Goal: Book appointment/travel/reservation

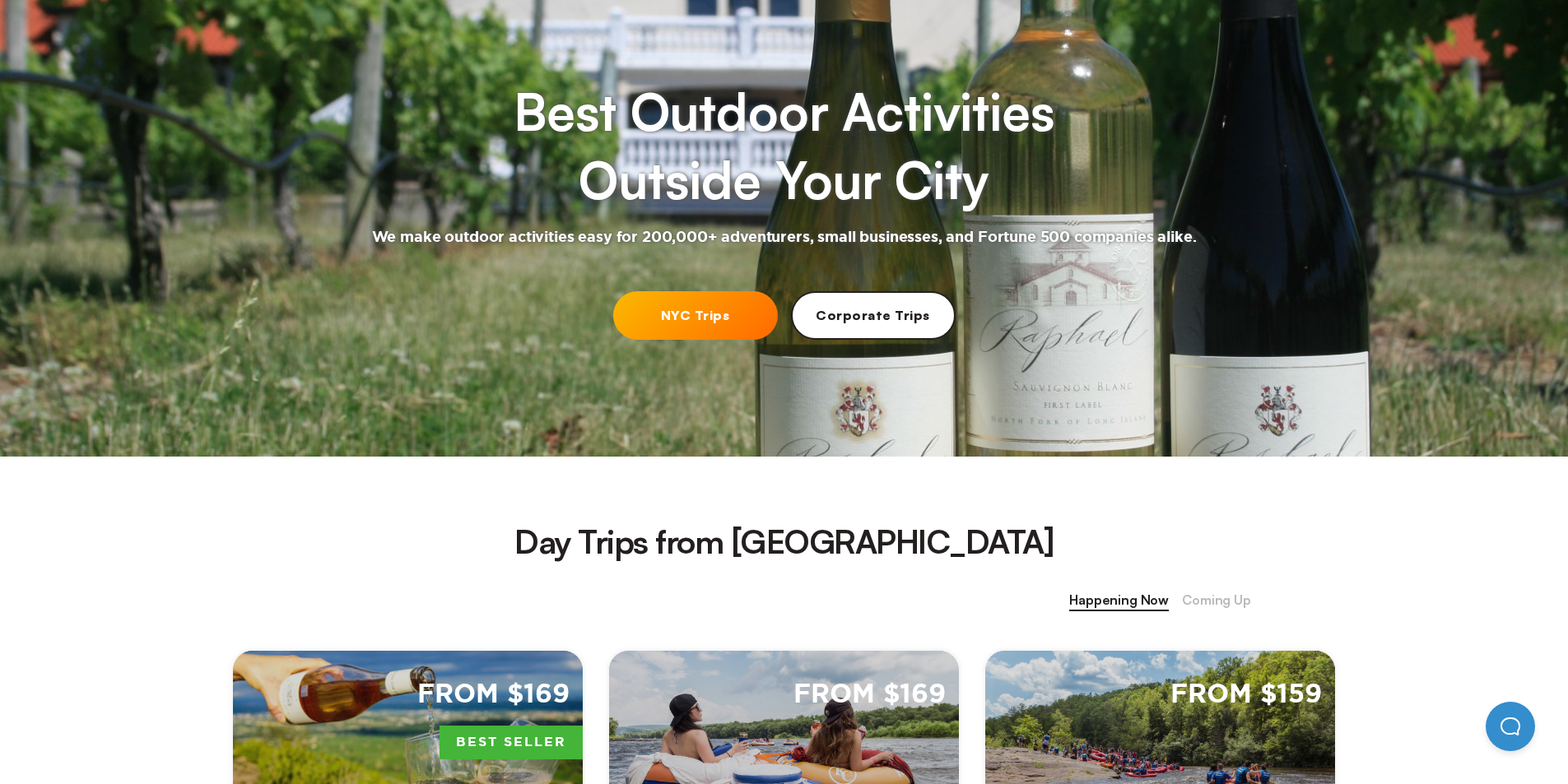
scroll to position [412, 0]
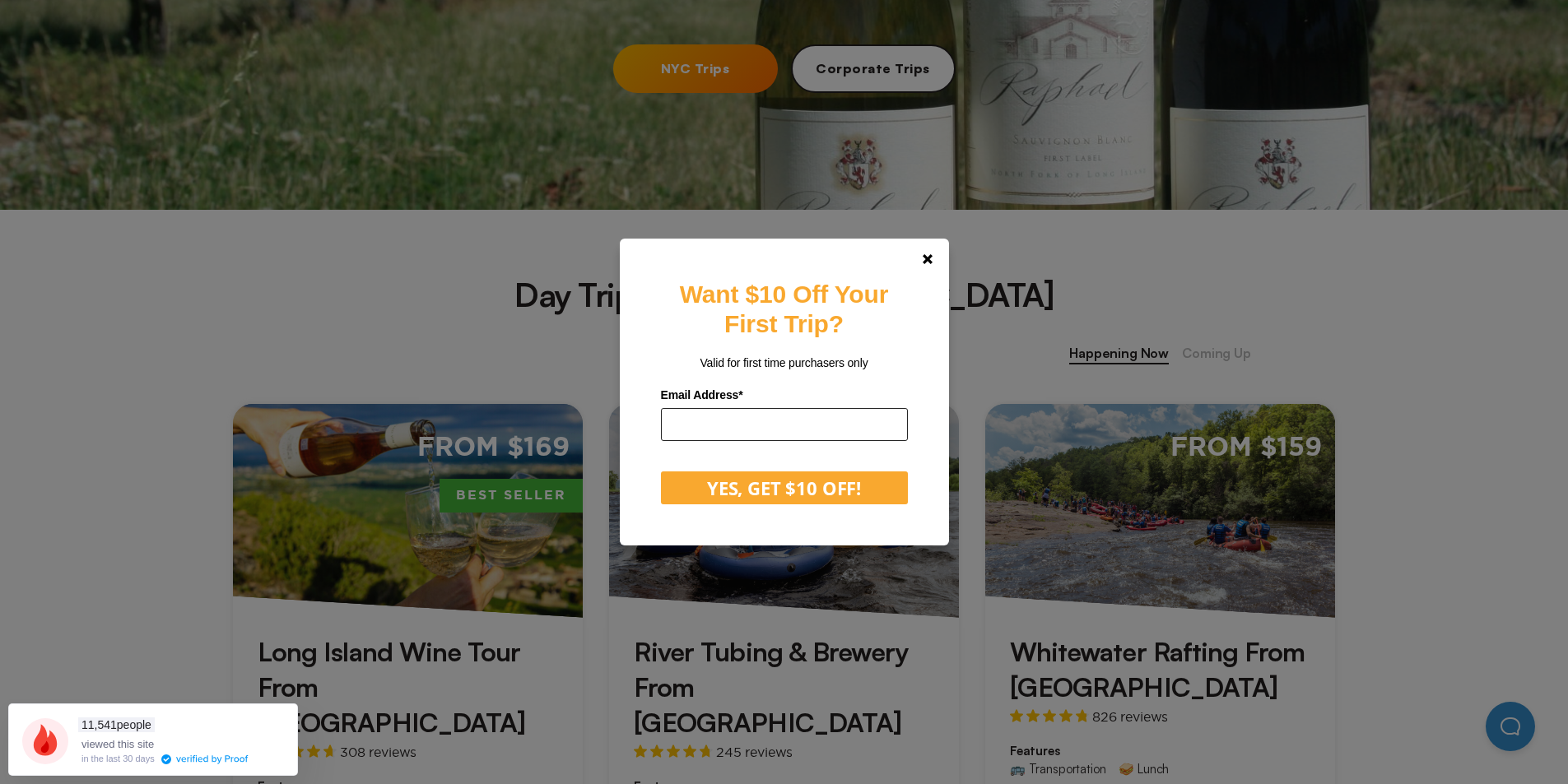
click at [735, 423] on input "email" at bounding box center [784, 425] width 247 height 33
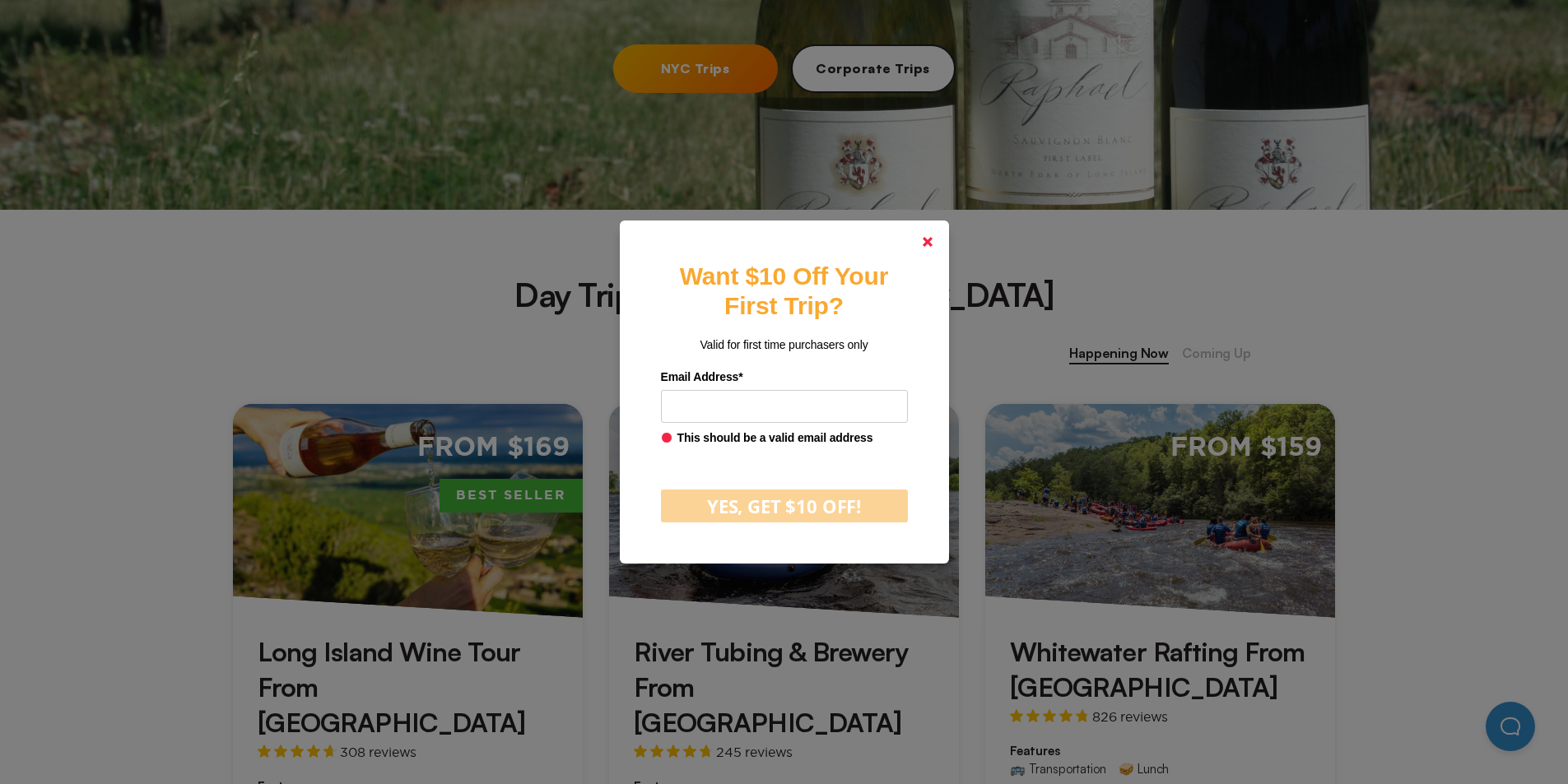
click at [932, 238] on icon at bounding box center [927, 242] width 10 height 10
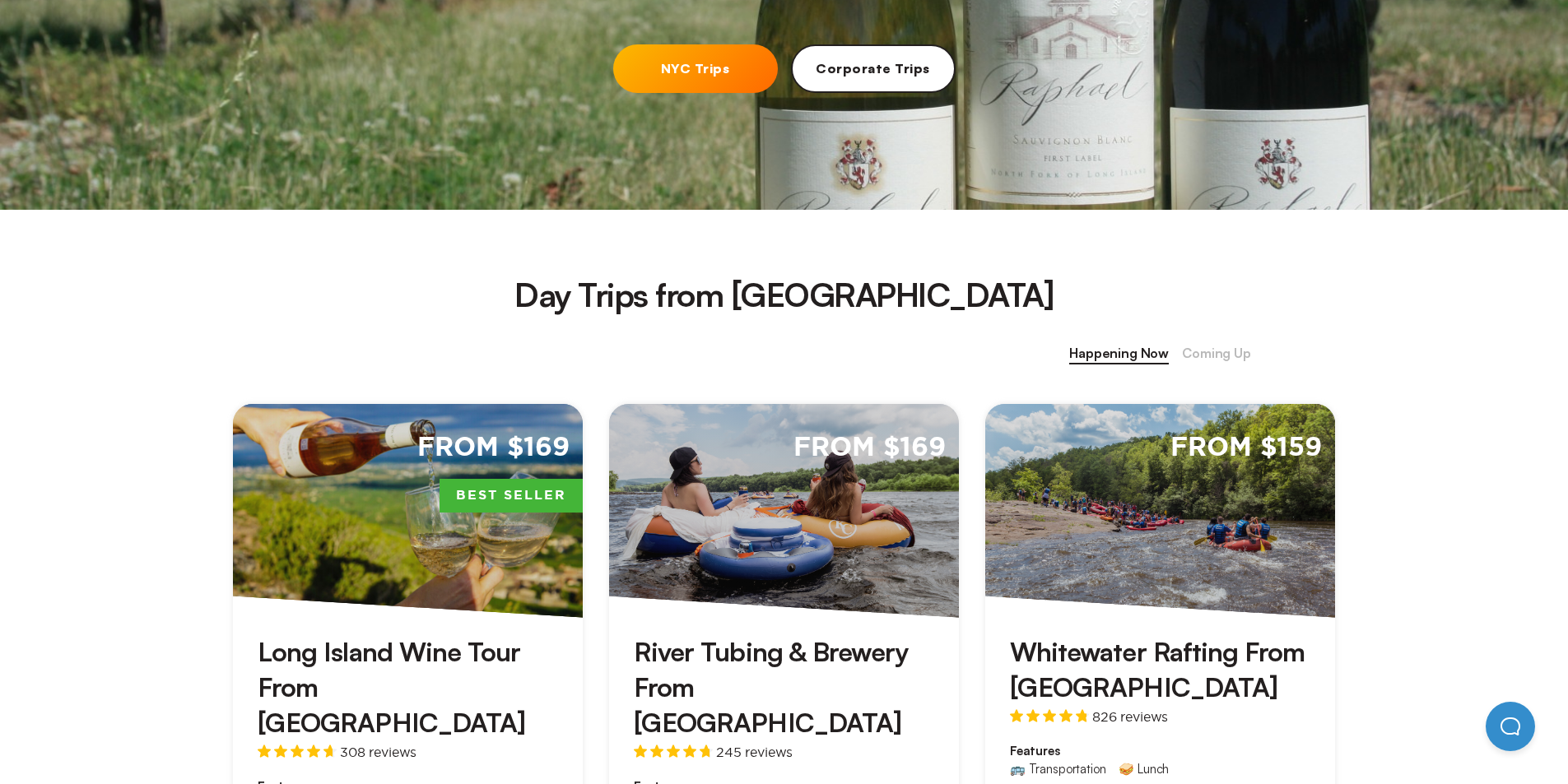
scroll to position [741, 0]
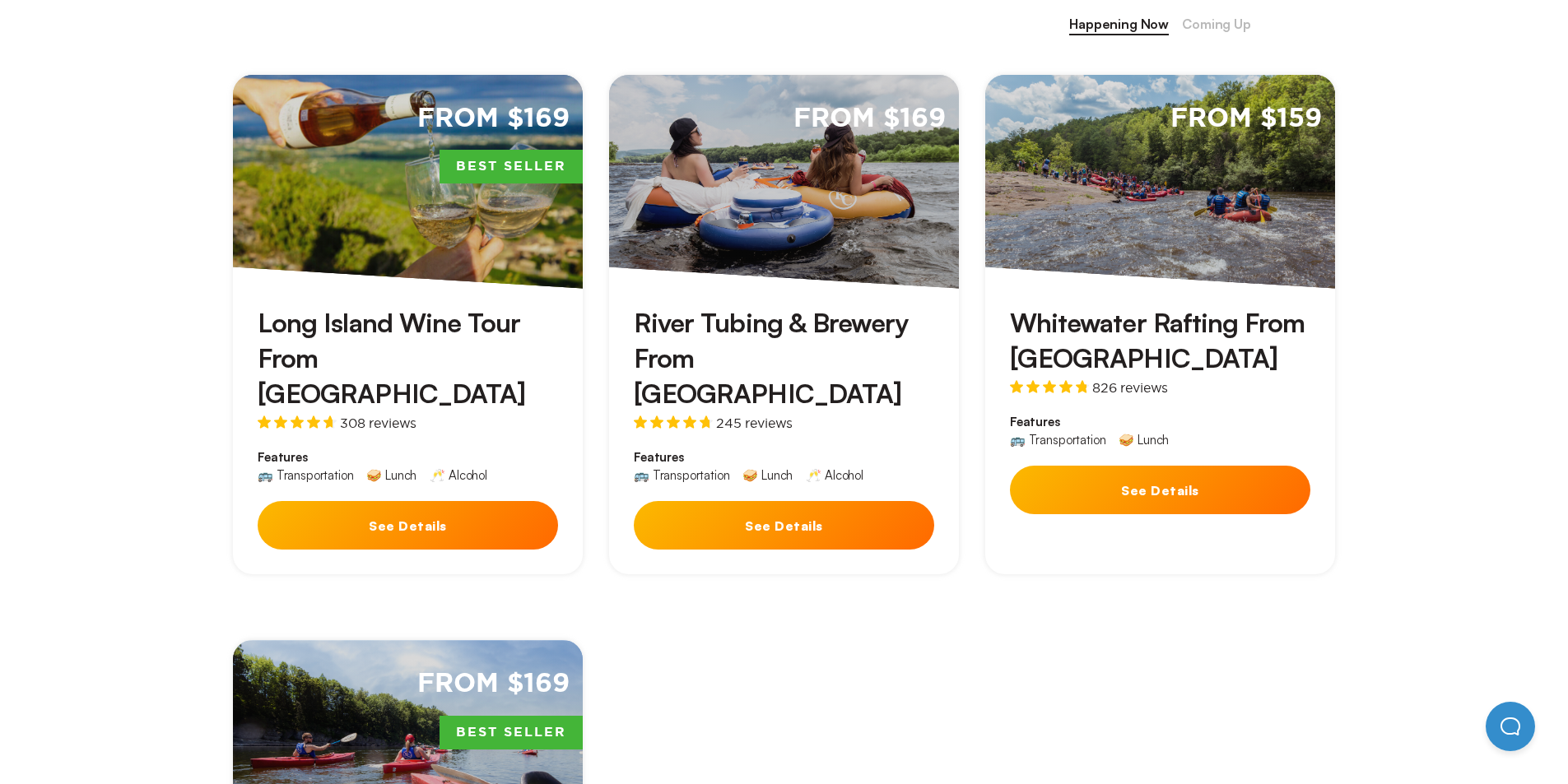
click at [704, 322] on h3 "River Tubing & Brewery From [GEOGRAPHIC_DATA]" at bounding box center [784, 359] width 300 height 107
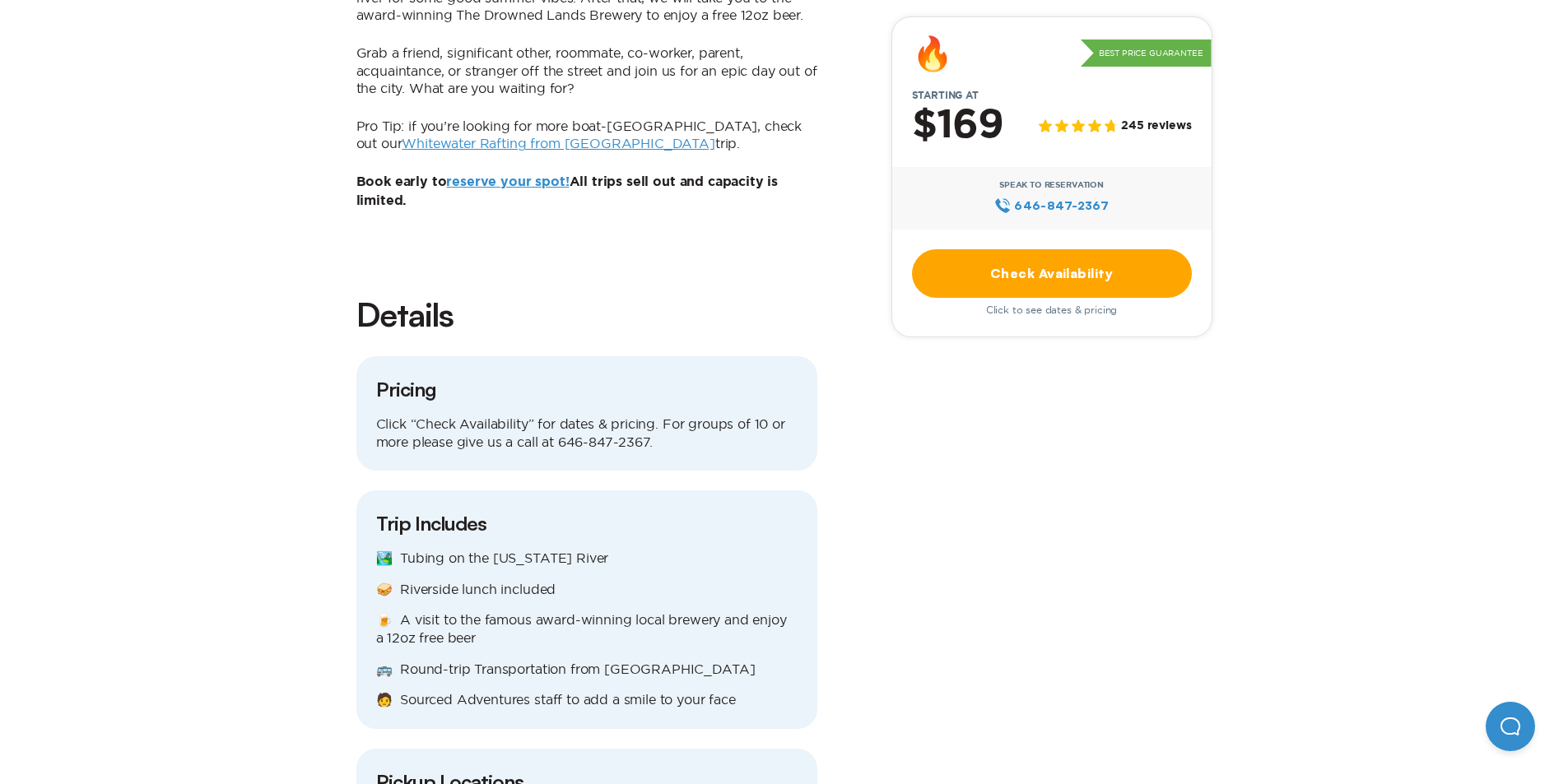
scroll to position [1911, 0]
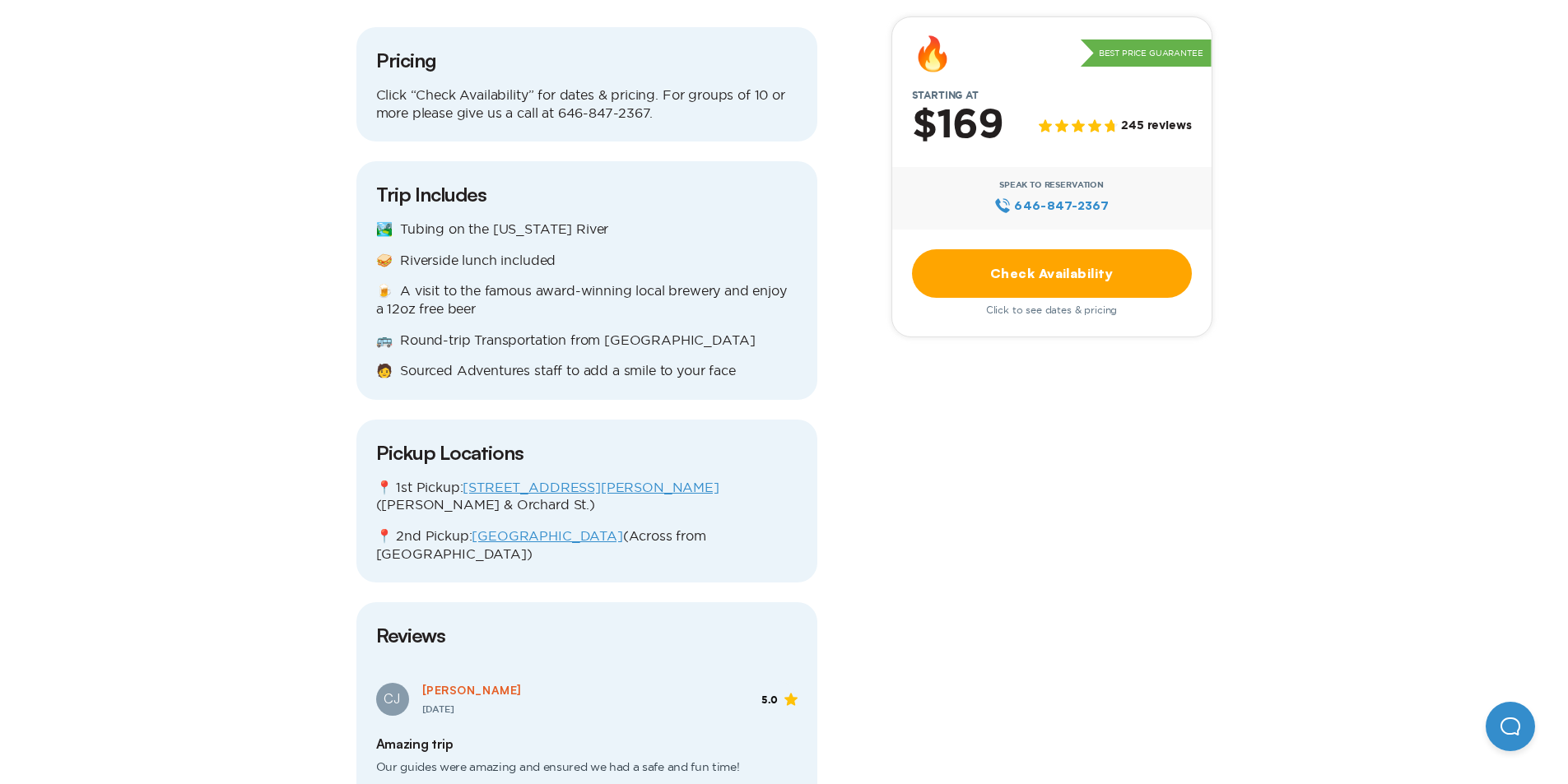
click at [558, 480] on link "[STREET_ADDRESS][PERSON_NAME]" at bounding box center [590, 487] width 255 height 15
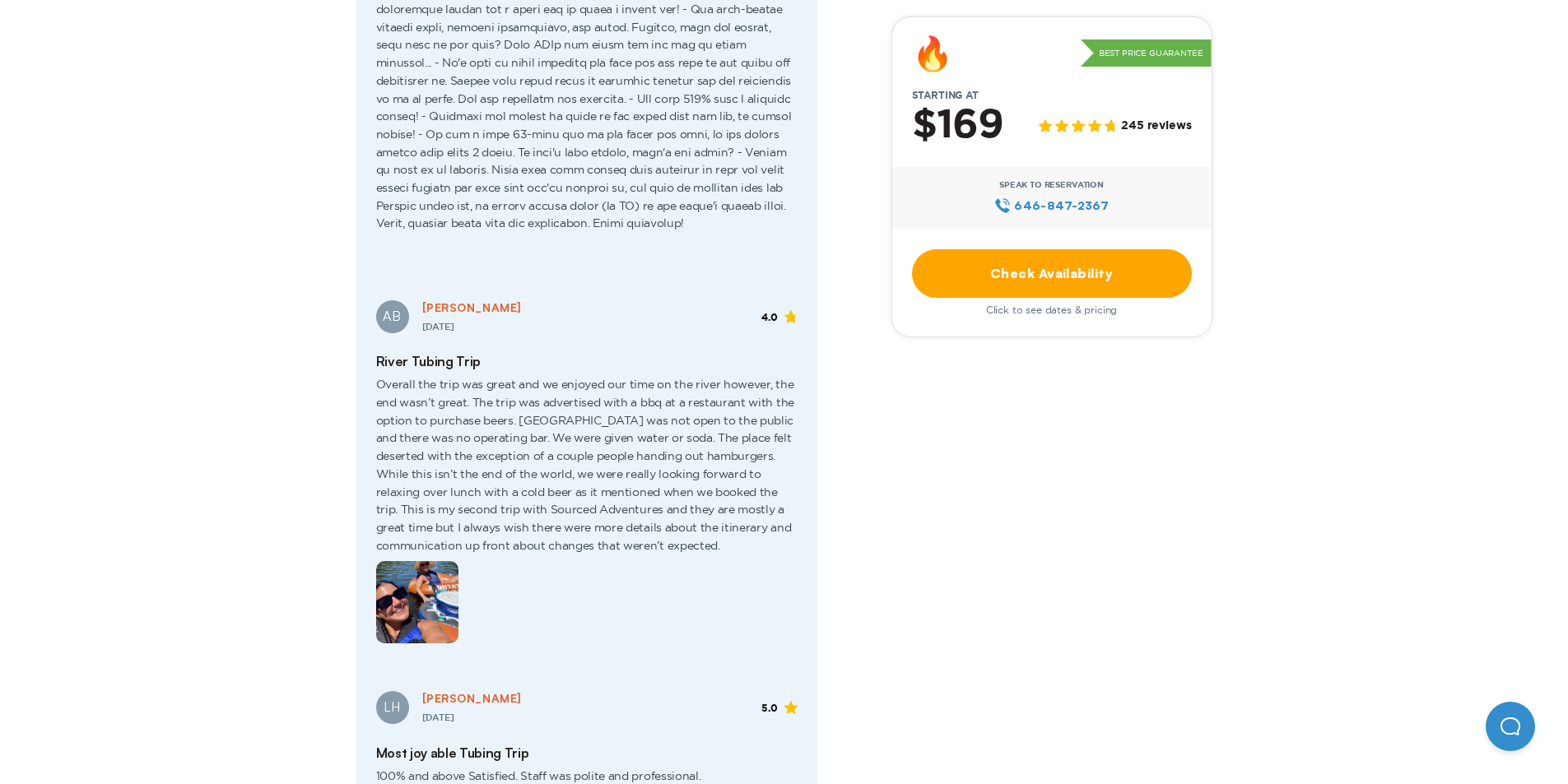
scroll to position [3146, 0]
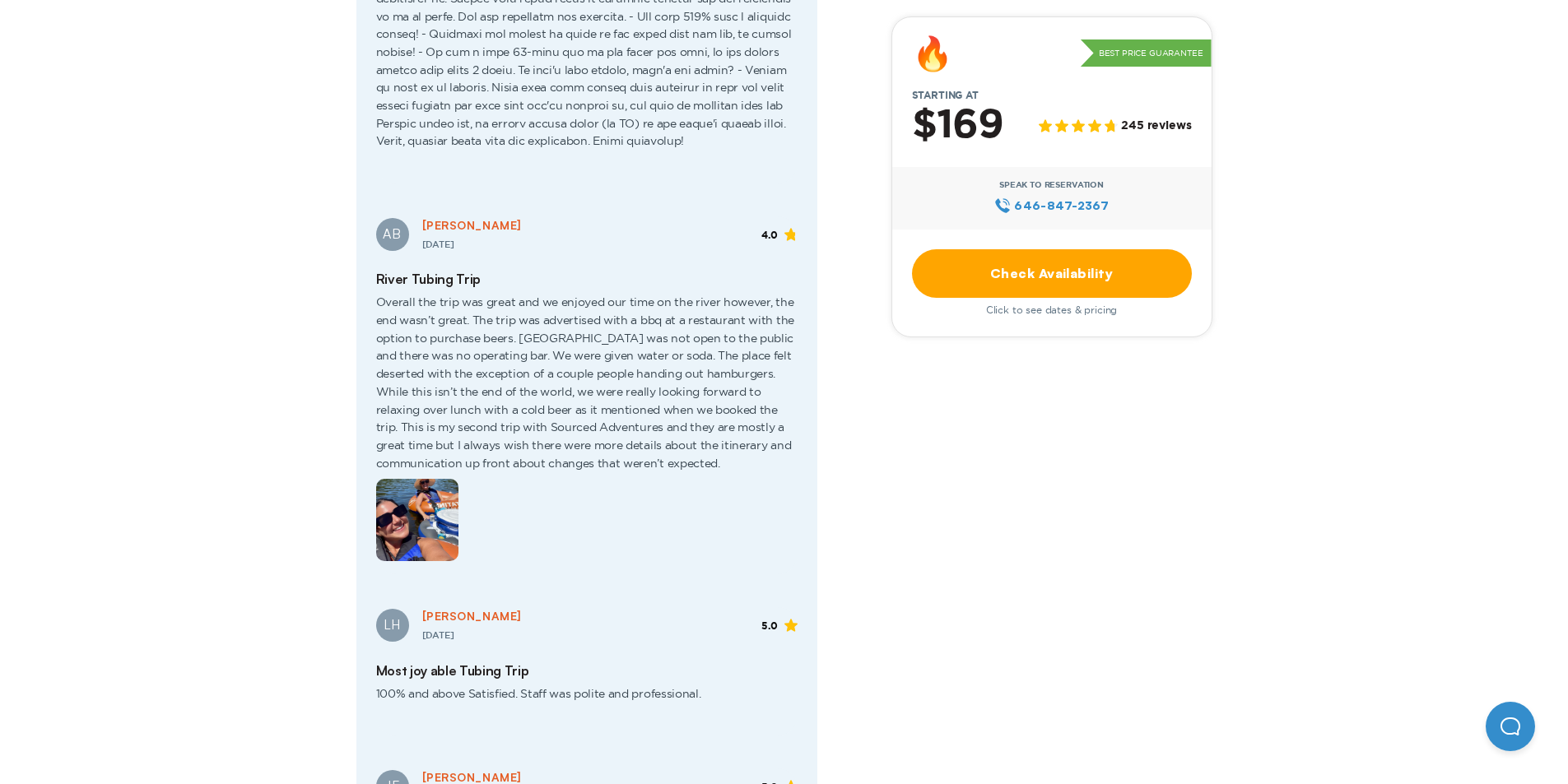
click at [964, 280] on link "Check Availability" at bounding box center [1051, 274] width 280 height 49
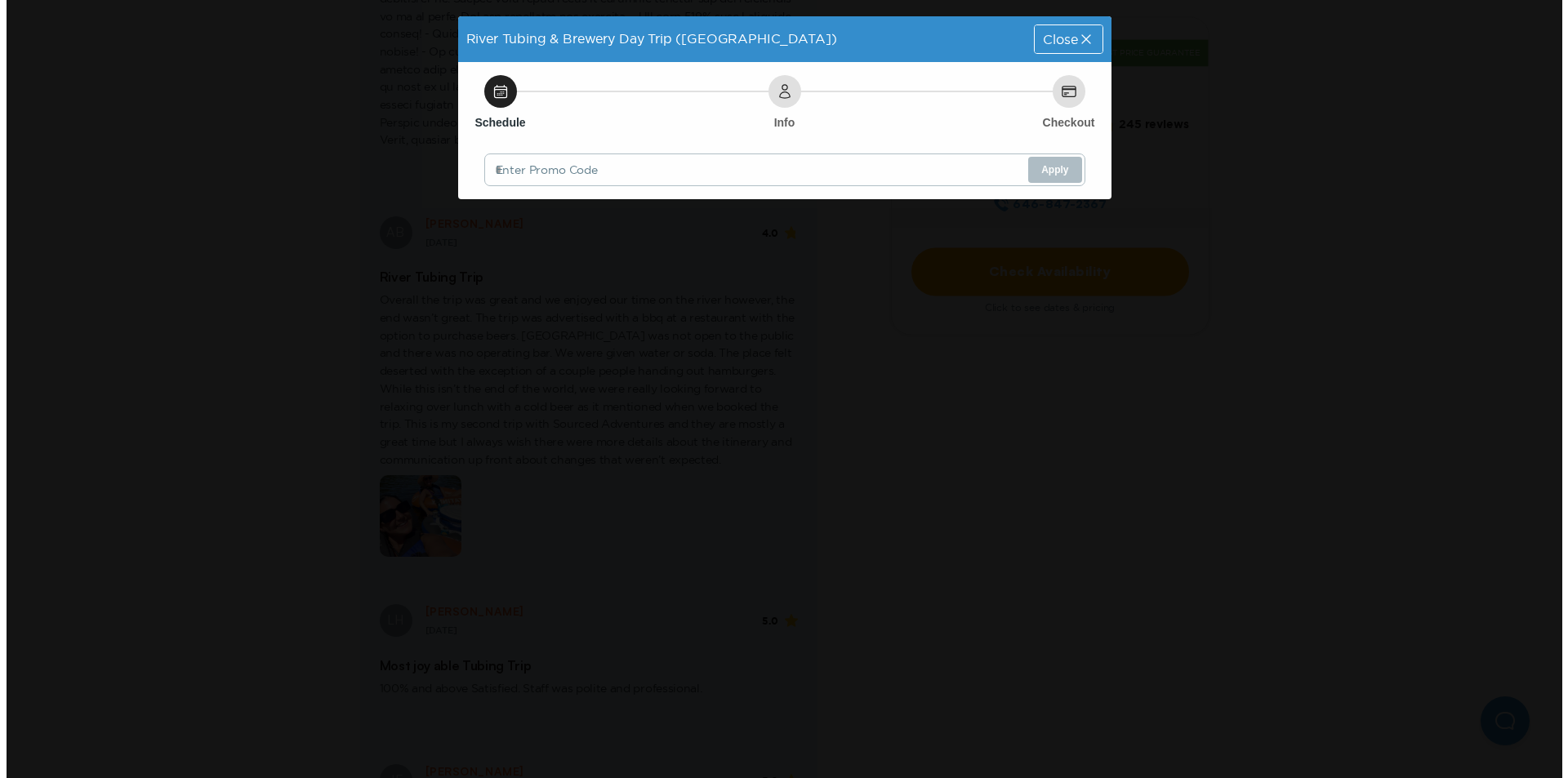
scroll to position [0, 0]
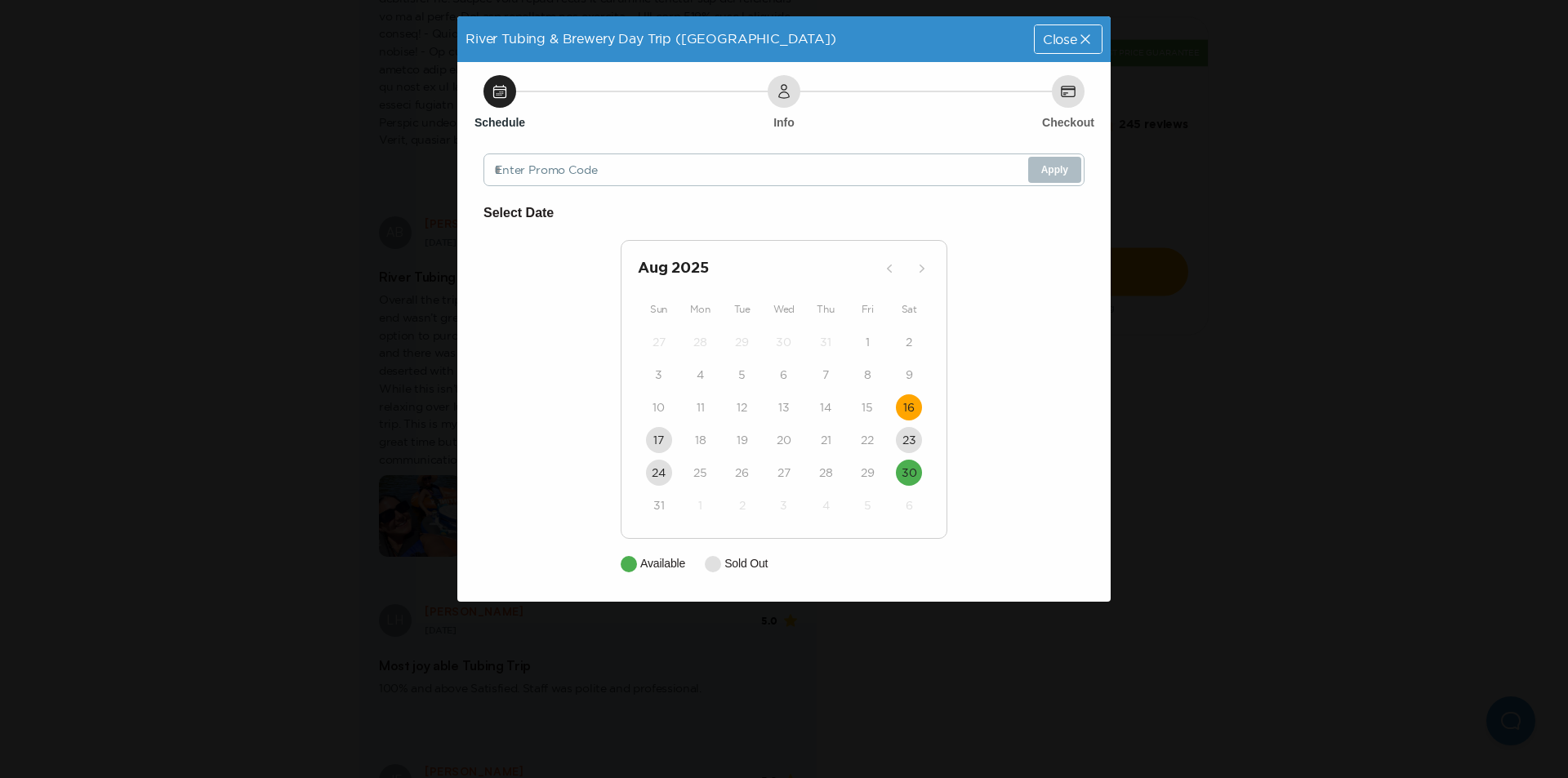
click at [907, 415] on time "16" at bounding box center [909, 407] width 12 height 16
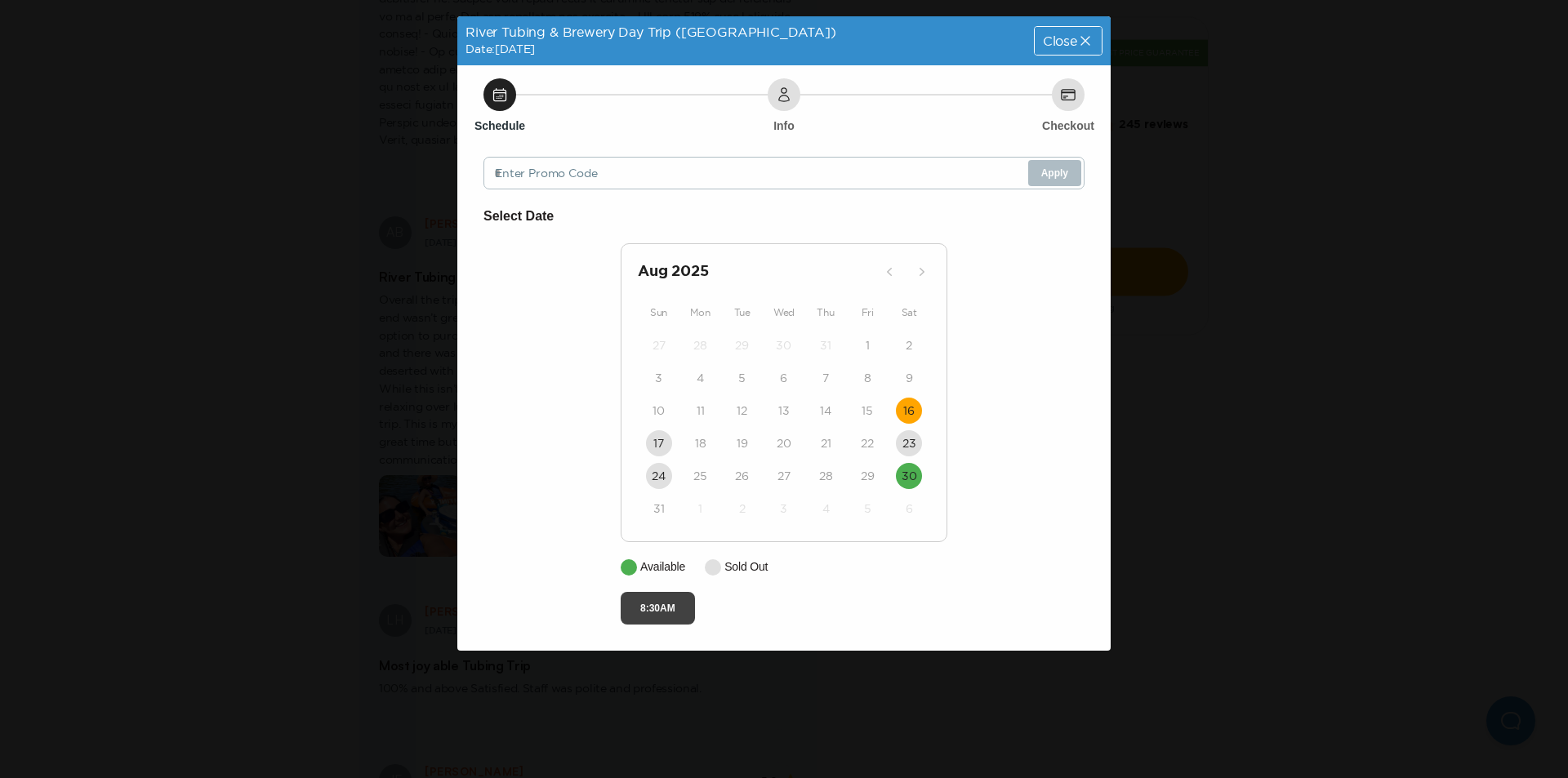
click at [675, 600] on button "8:30AM" at bounding box center [657, 609] width 75 height 33
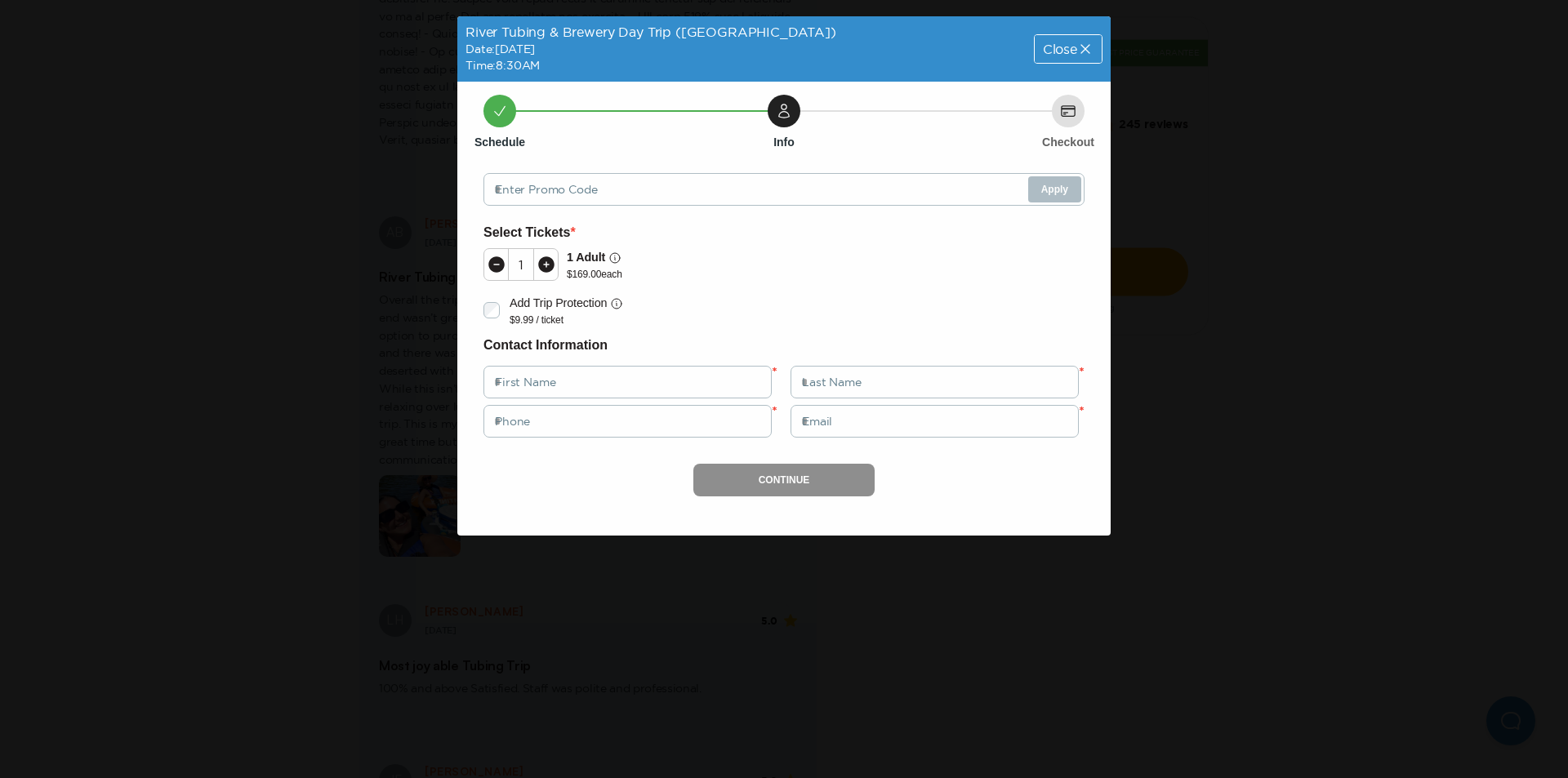
click at [1035, 48] on div "Close" at bounding box center [1068, 48] width 67 height 28
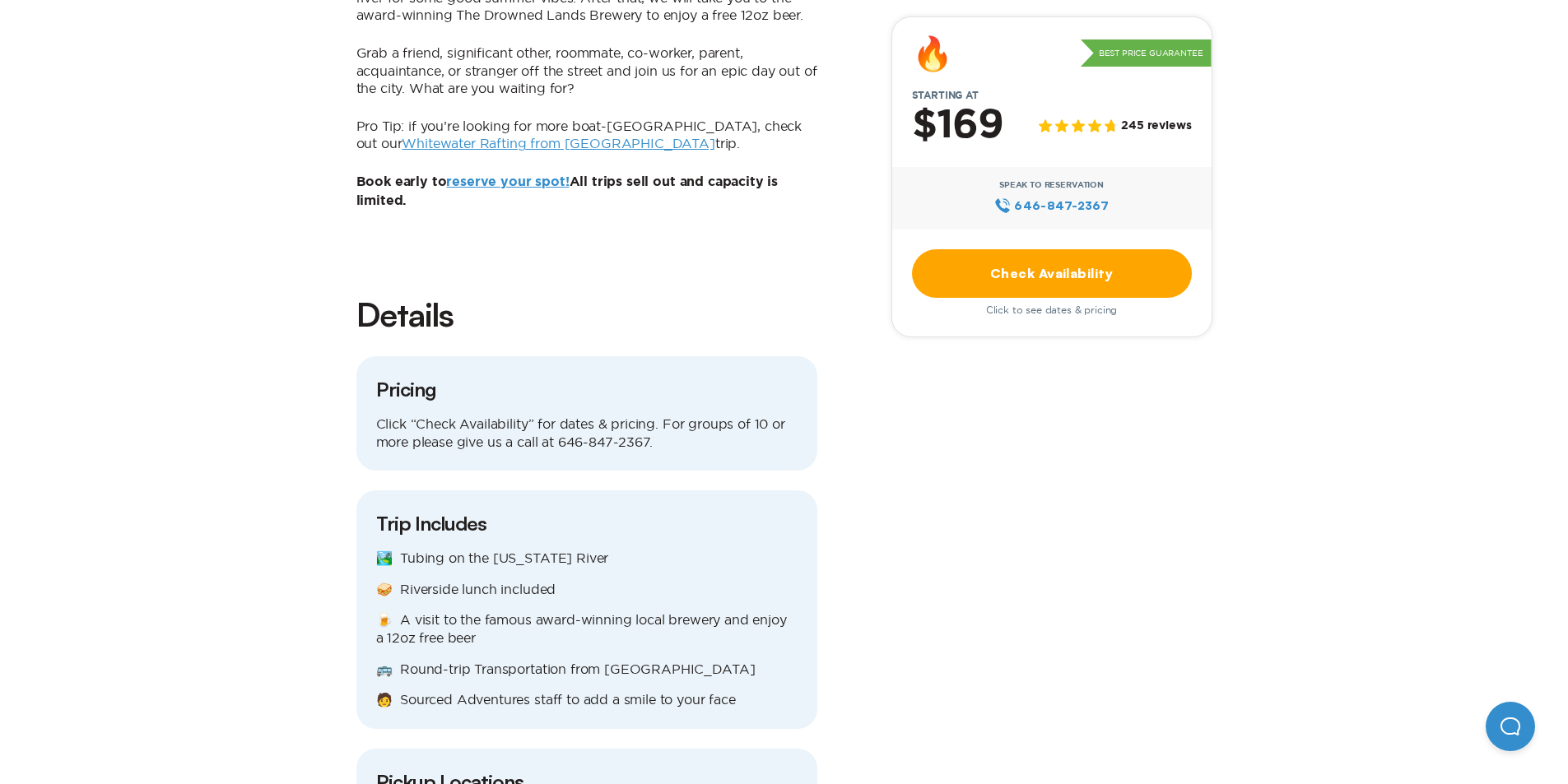
scroll to position [2076, 0]
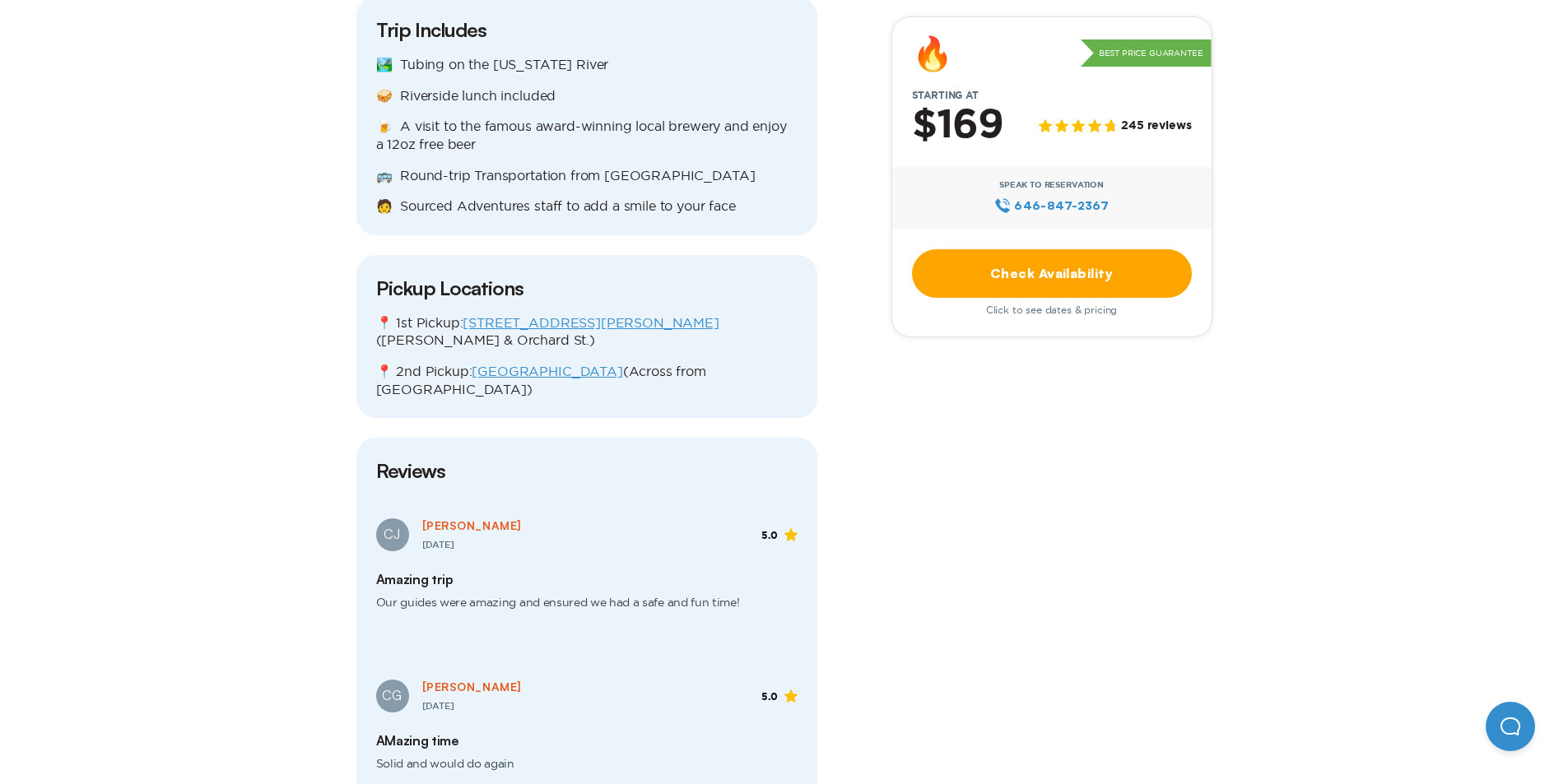
click at [578, 314] on p "📍 1st Pickup: [STREET_ADDRESS][PERSON_NAME] ([PERSON_NAME] & Orchard St.)" at bounding box center [587, 332] width 421 height 35
click at [572, 315] on link "[STREET_ADDRESS][PERSON_NAME]" at bounding box center [590, 322] width 255 height 15
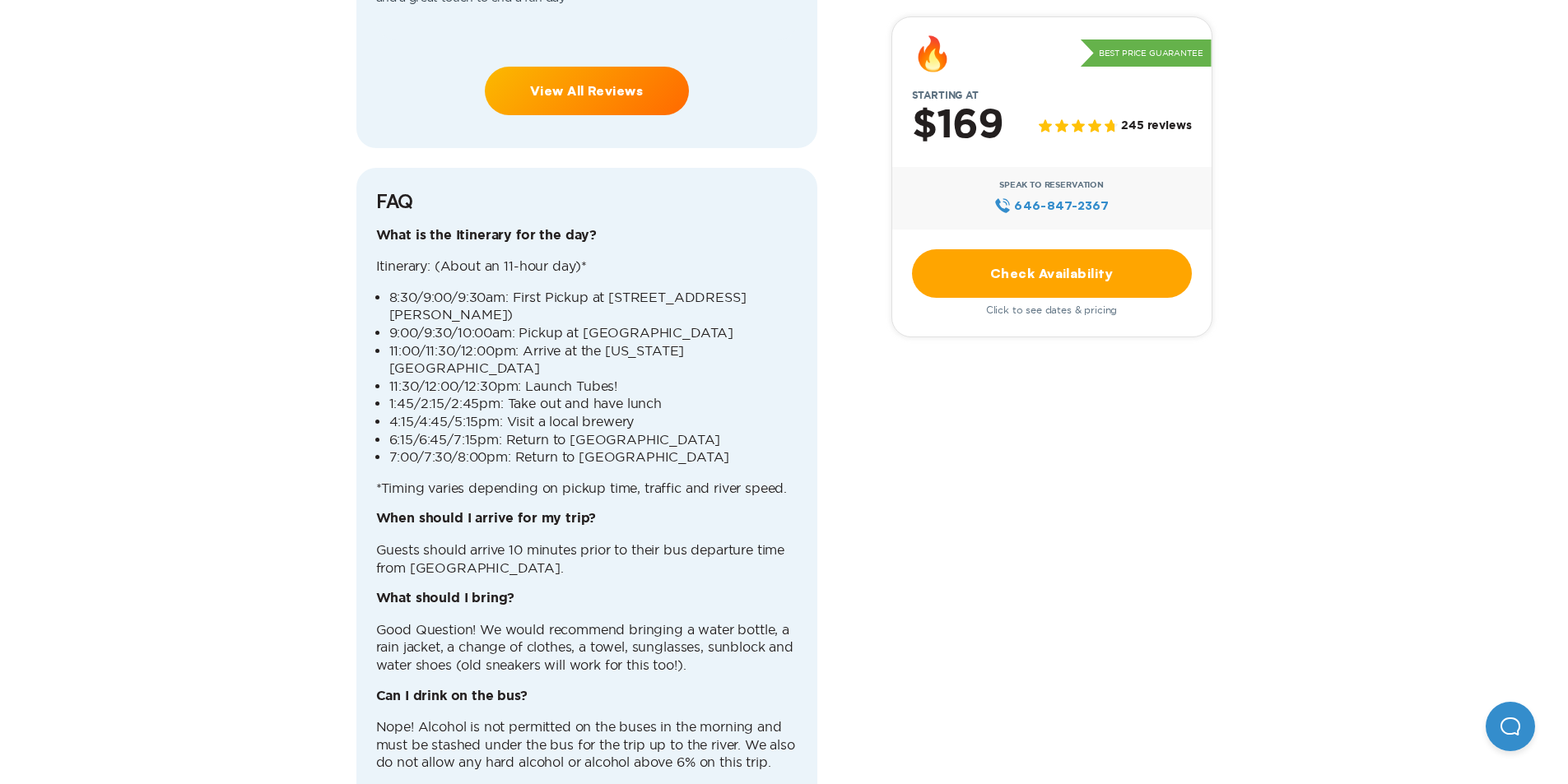
scroll to position [4710, 0]
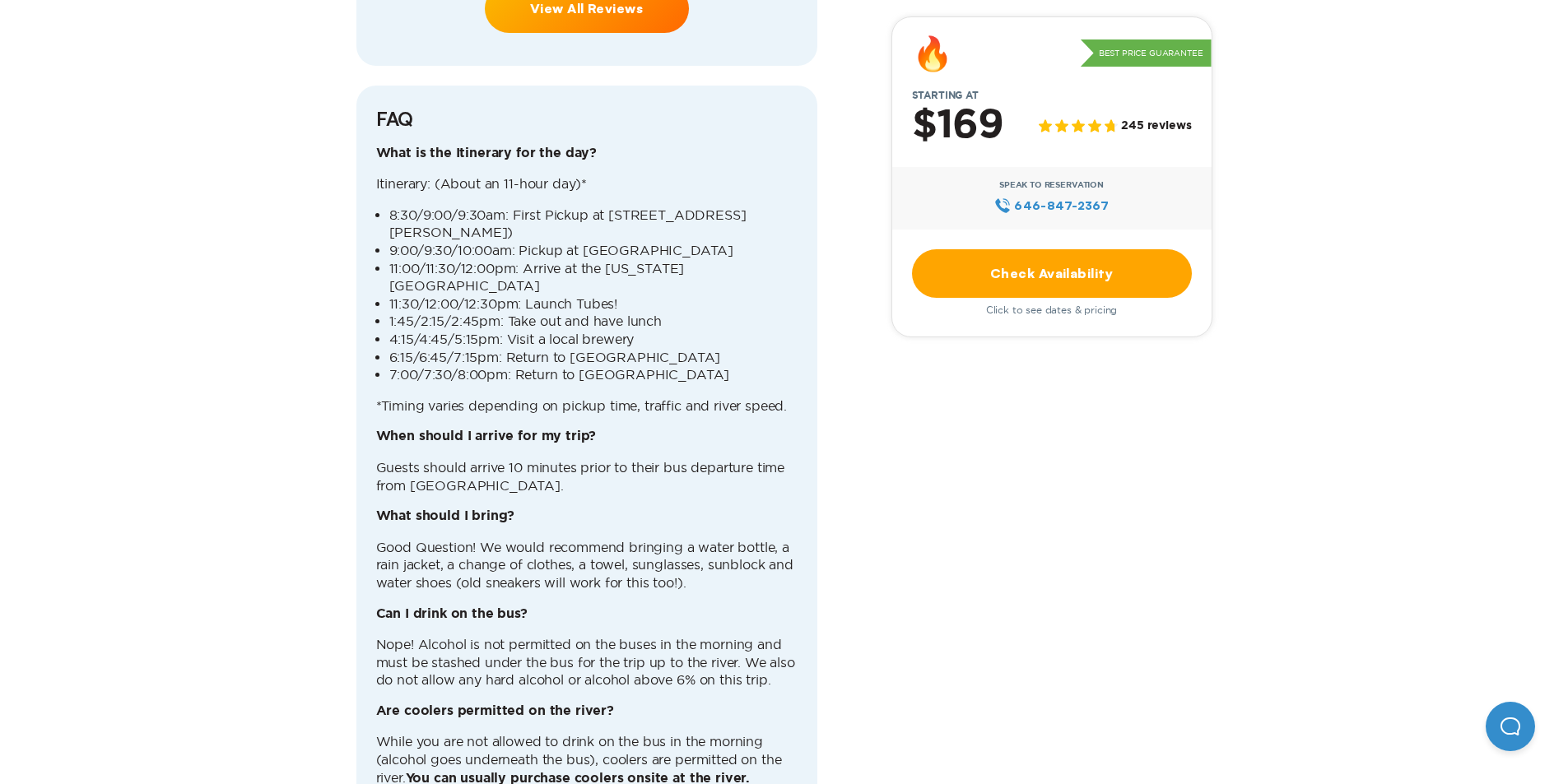
click at [1079, 267] on link "Check Availability" at bounding box center [1051, 274] width 280 height 49
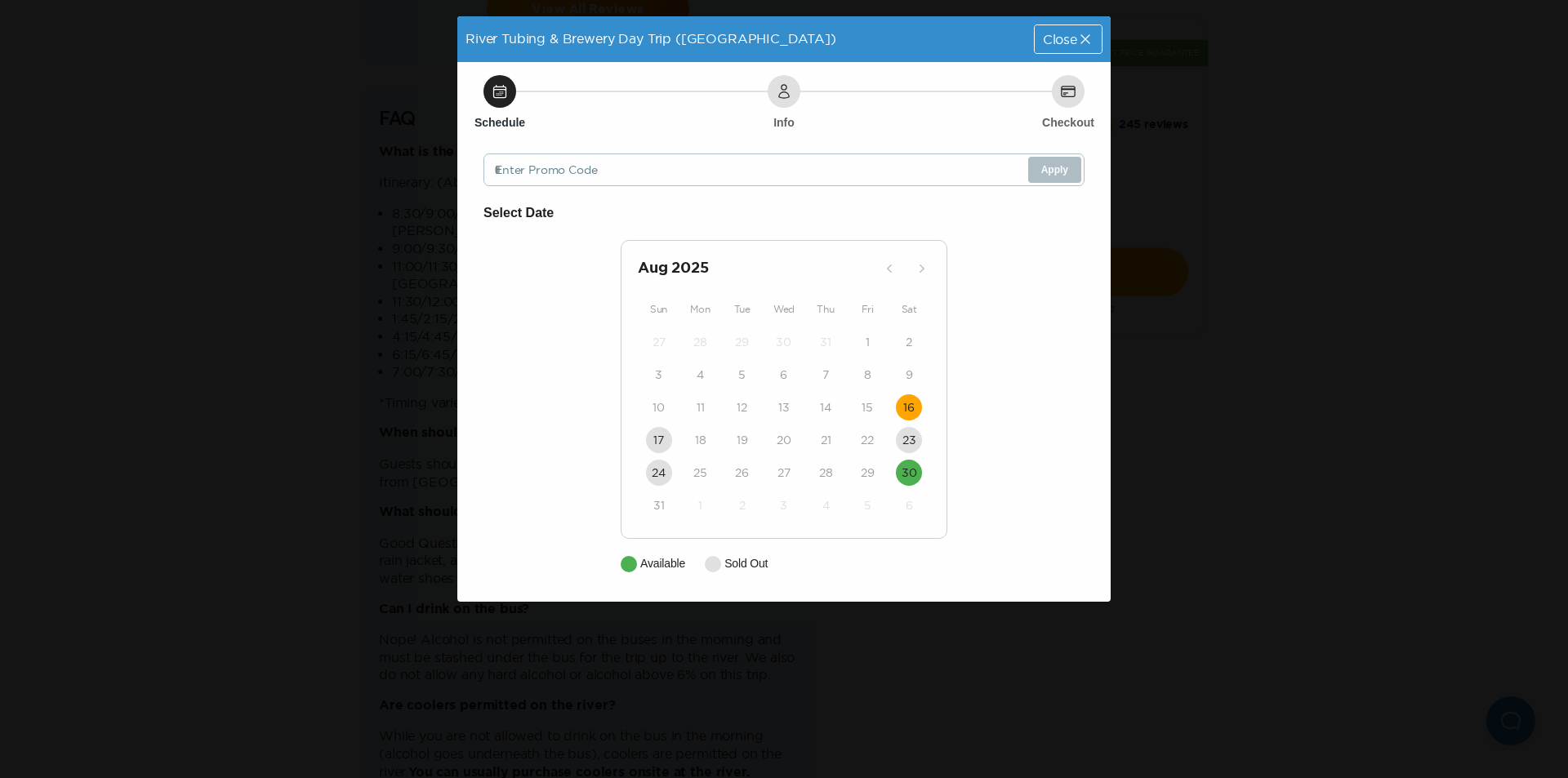
click at [914, 404] on time "16" at bounding box center [909, 407] width 12 height 16
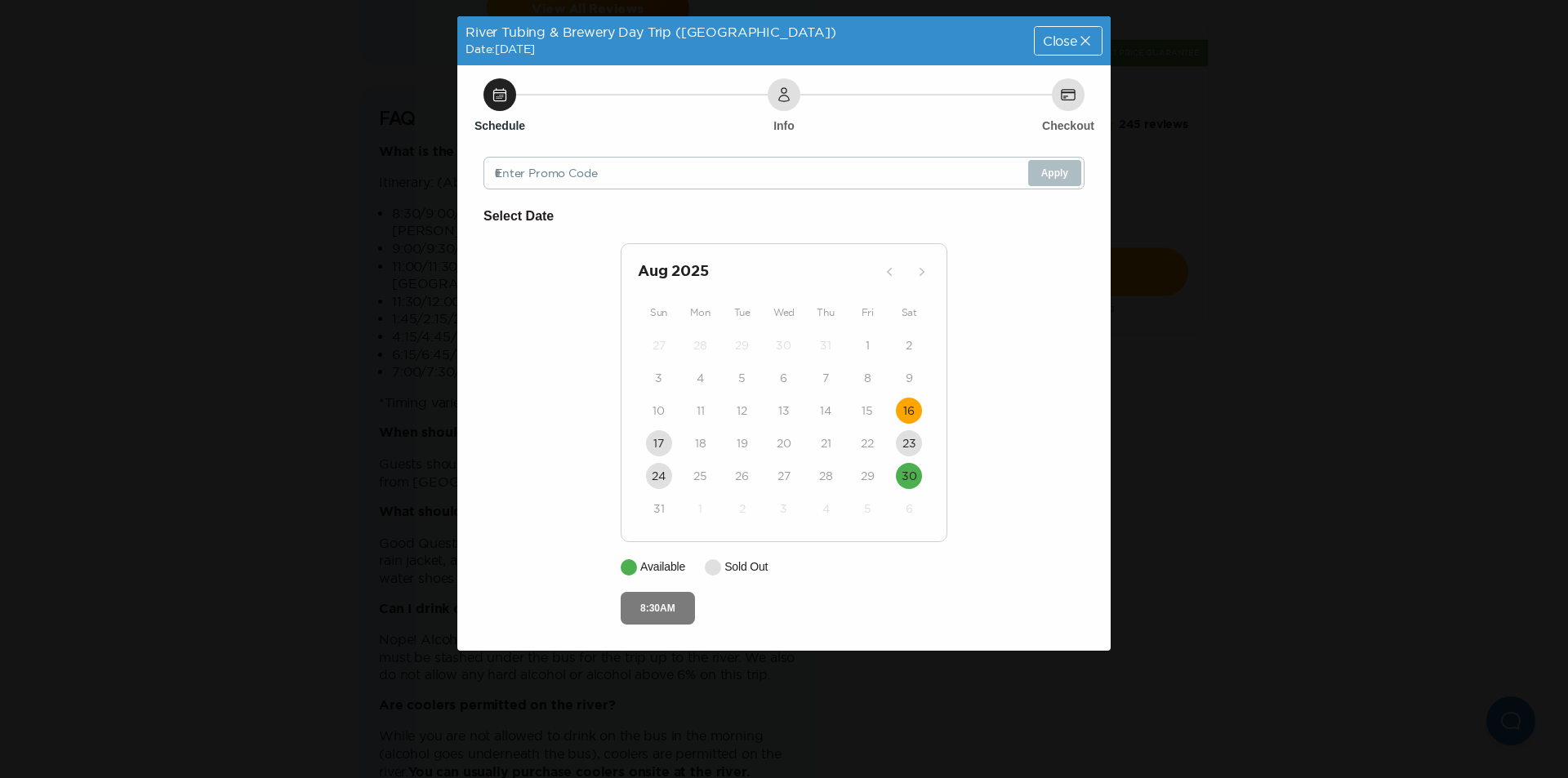
click at [669, 610] on button "8:30AM" at bounding box center [657, 609] width 75 height 33
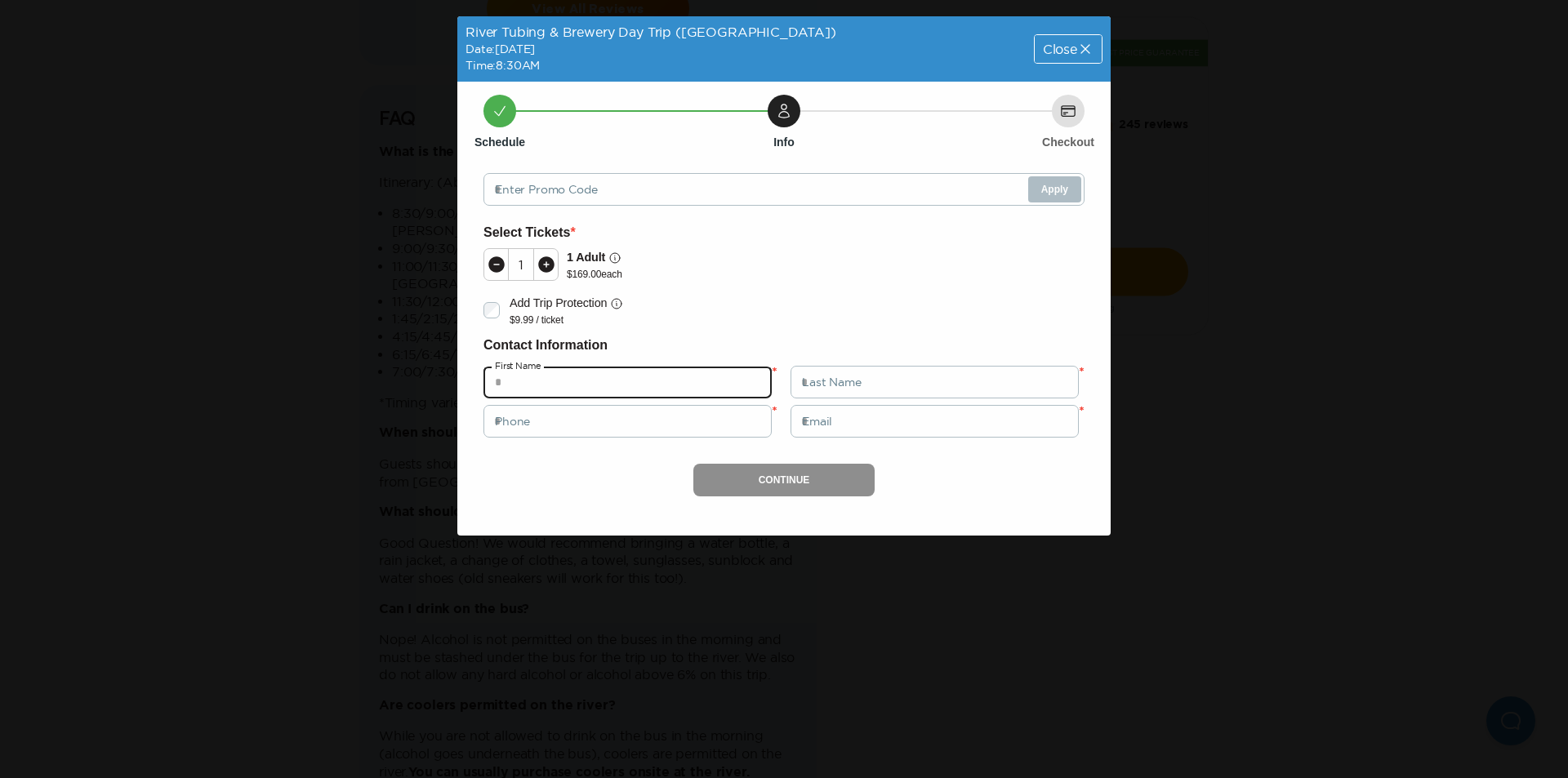
click at [493, 376] on input "text" at bounding box center [628, 382] width 288 height 33
type input "*****"
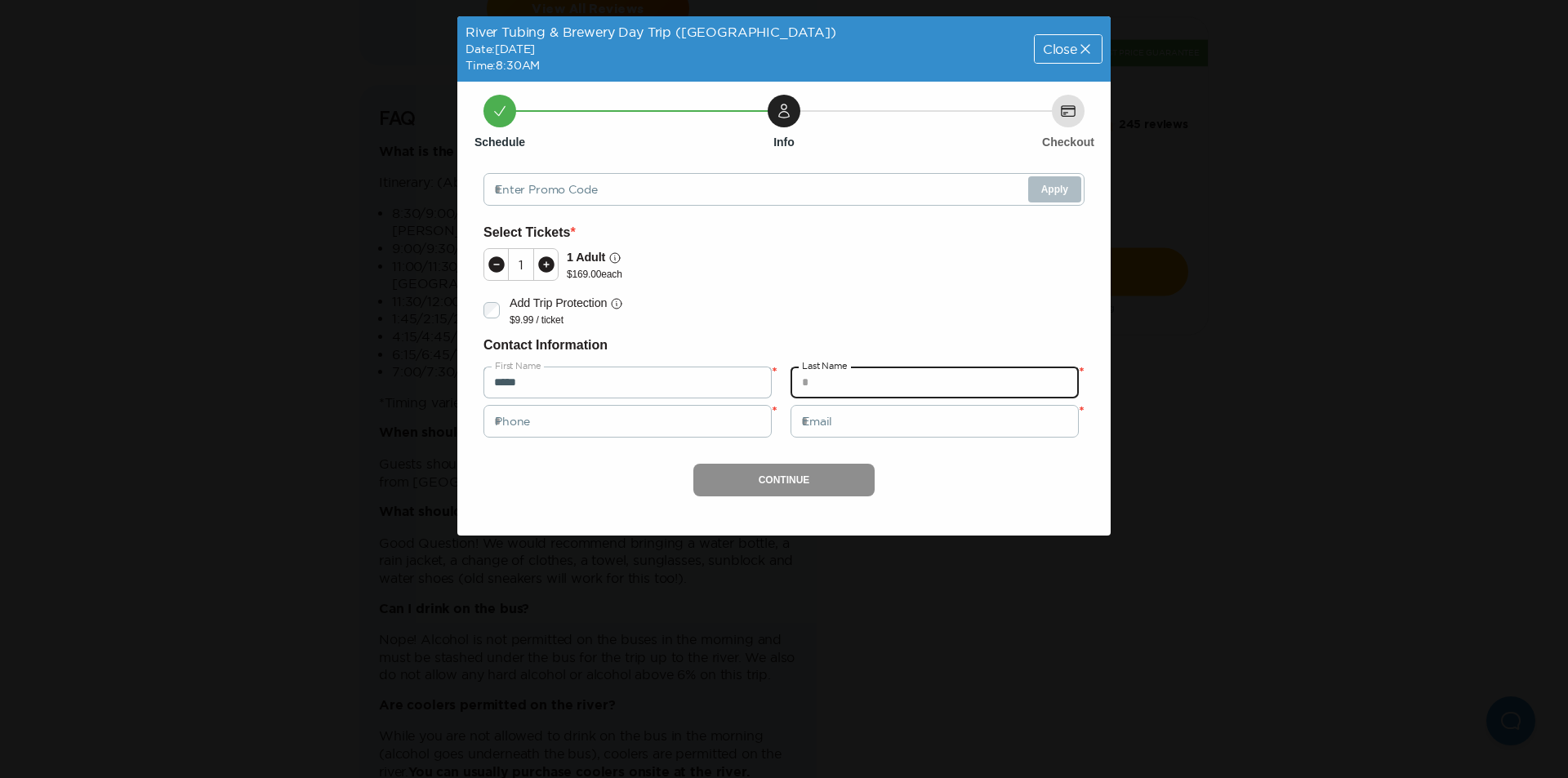
click at [885, 371] on input "text" at bounding box center [935, 382] width 288 height 33
type input "*****"
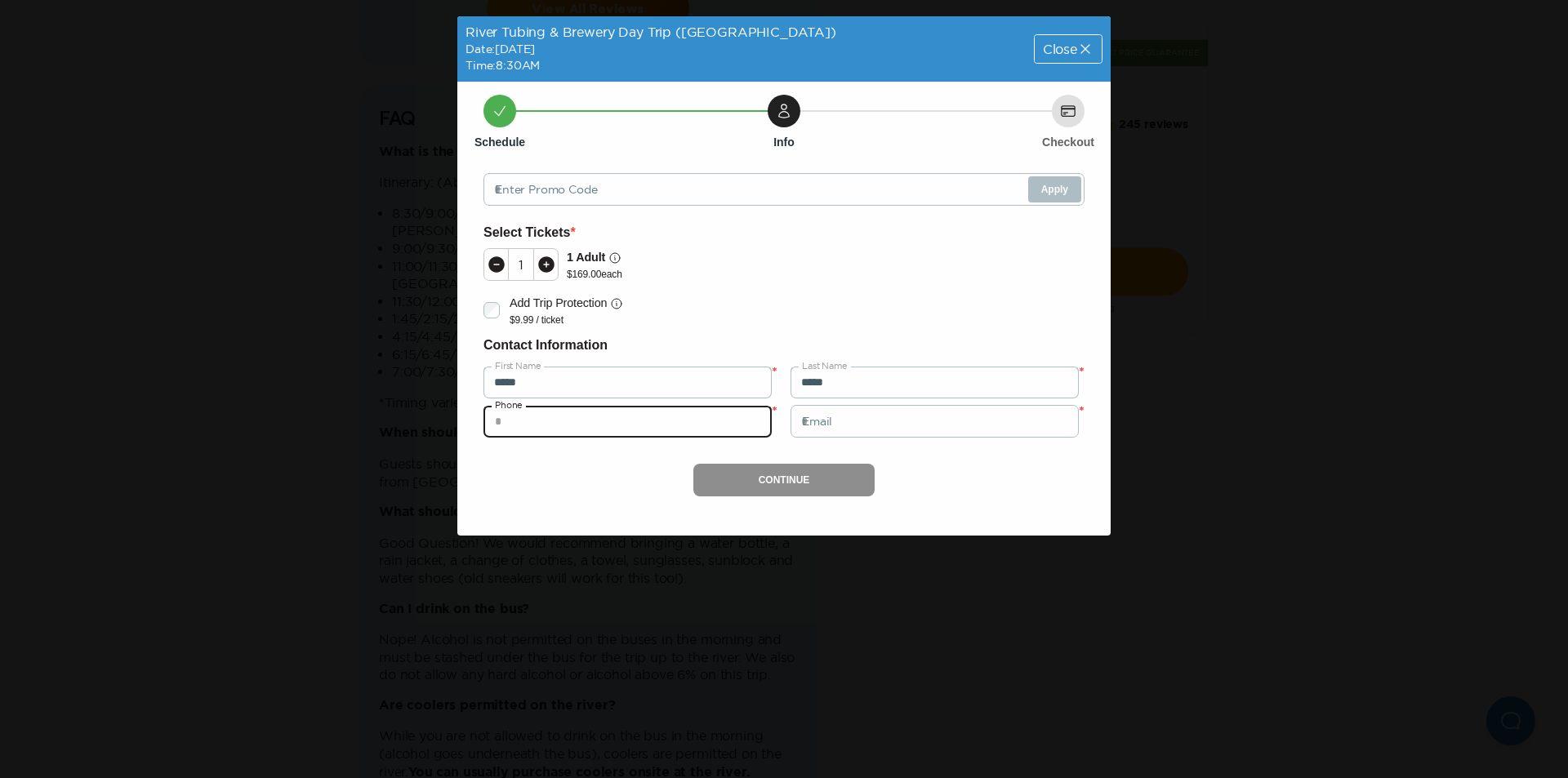
click at [644, 432] on input "tel" at bounding box center [628, 422] width 288 height 33
type input "**********"
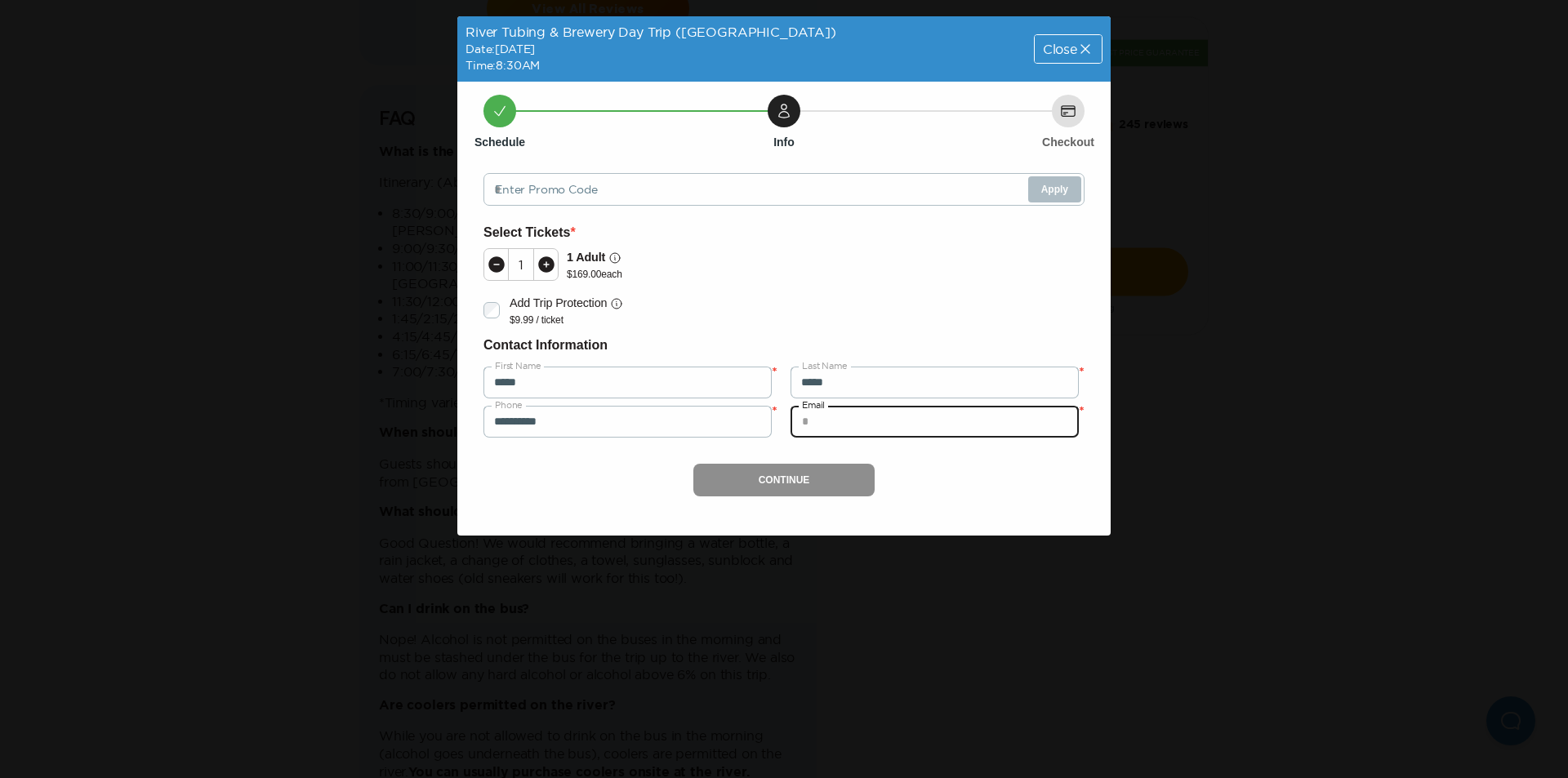
click at [837, 427] on input "email" at bounding box center [935, 422] width 288 height 33
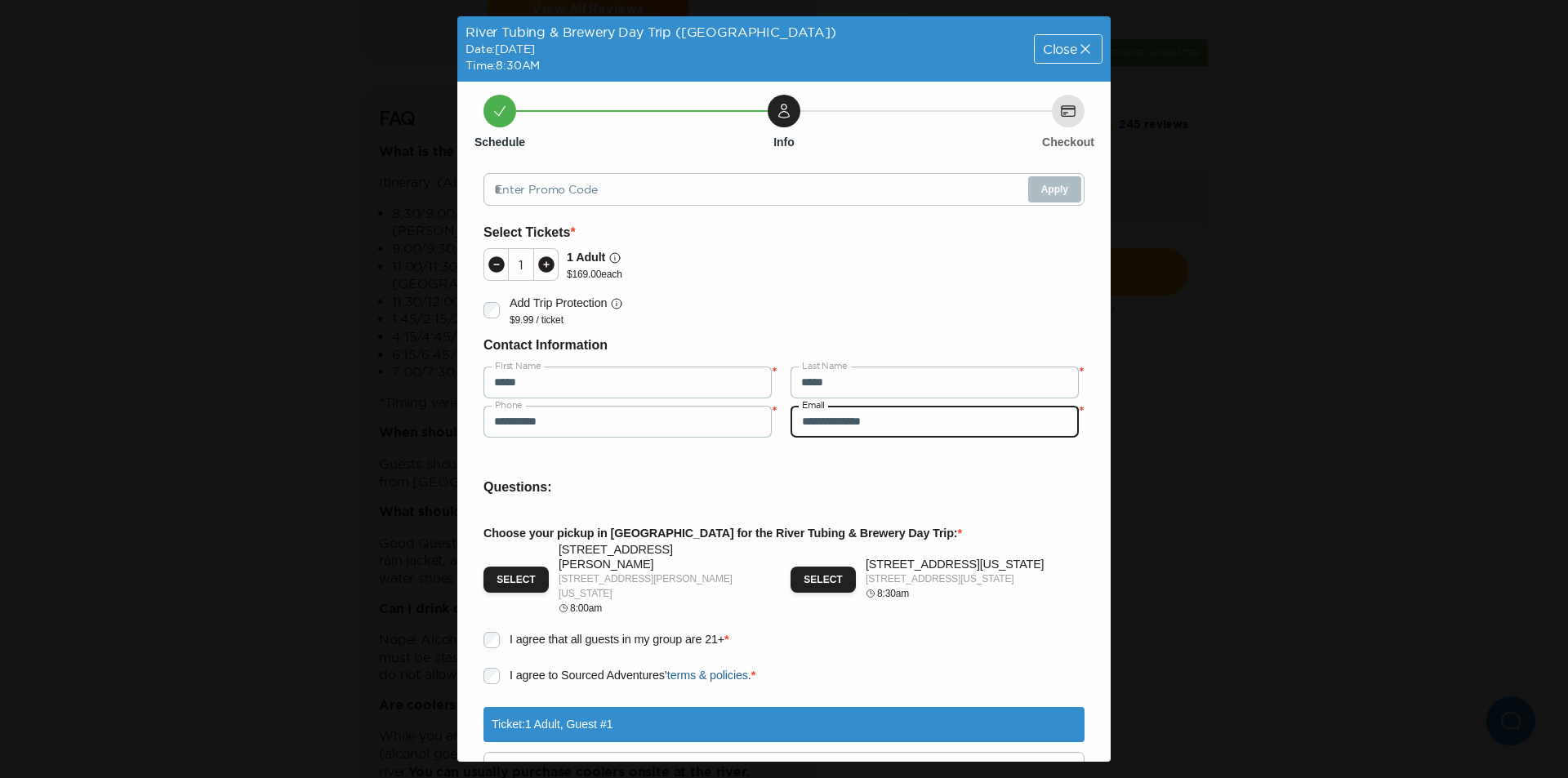
scroll to position [112, 0]
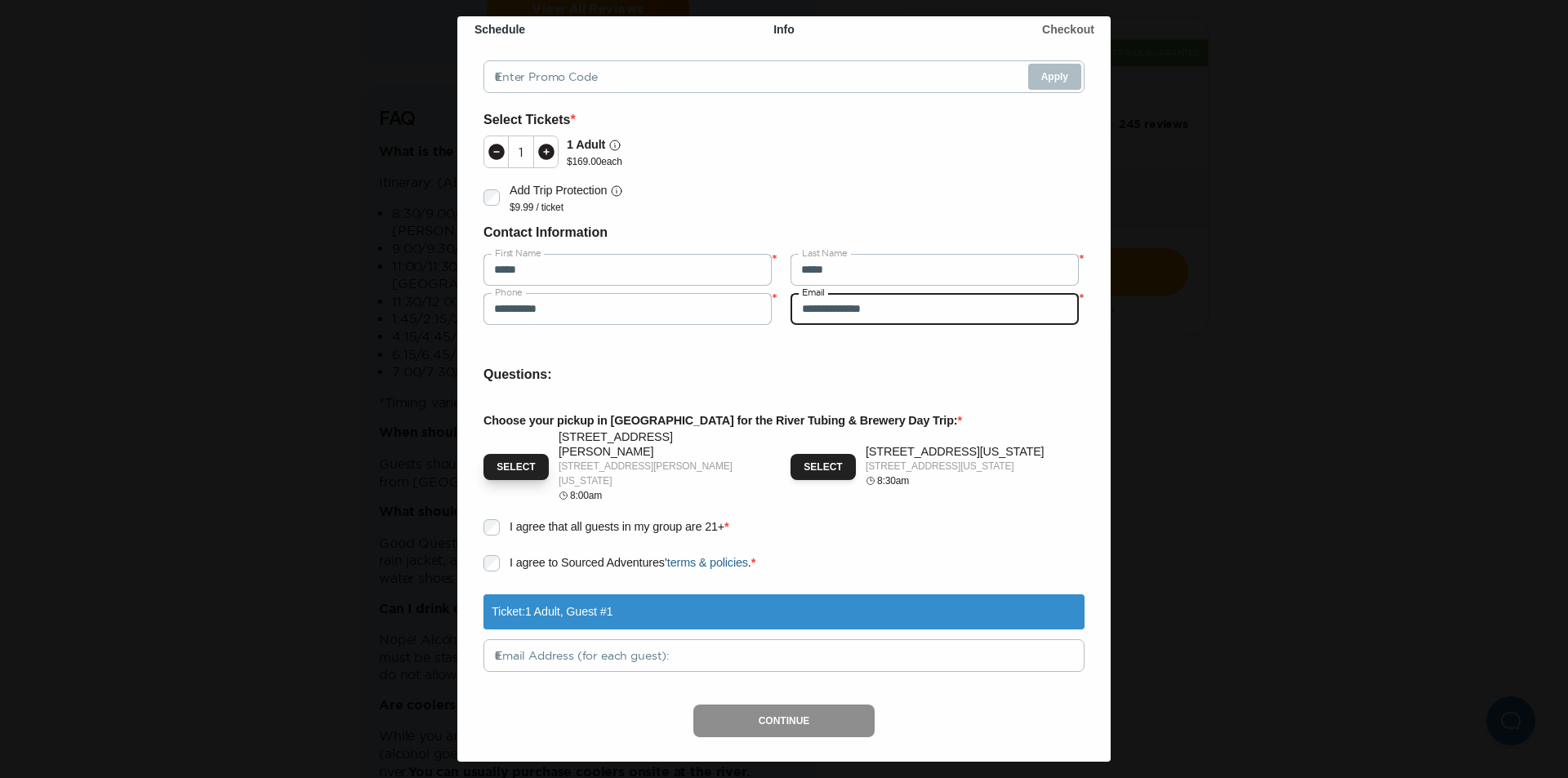
type input "**********"
click at [518, 454] on button "Select" at bounding box center [517, 466] width 66 height 26
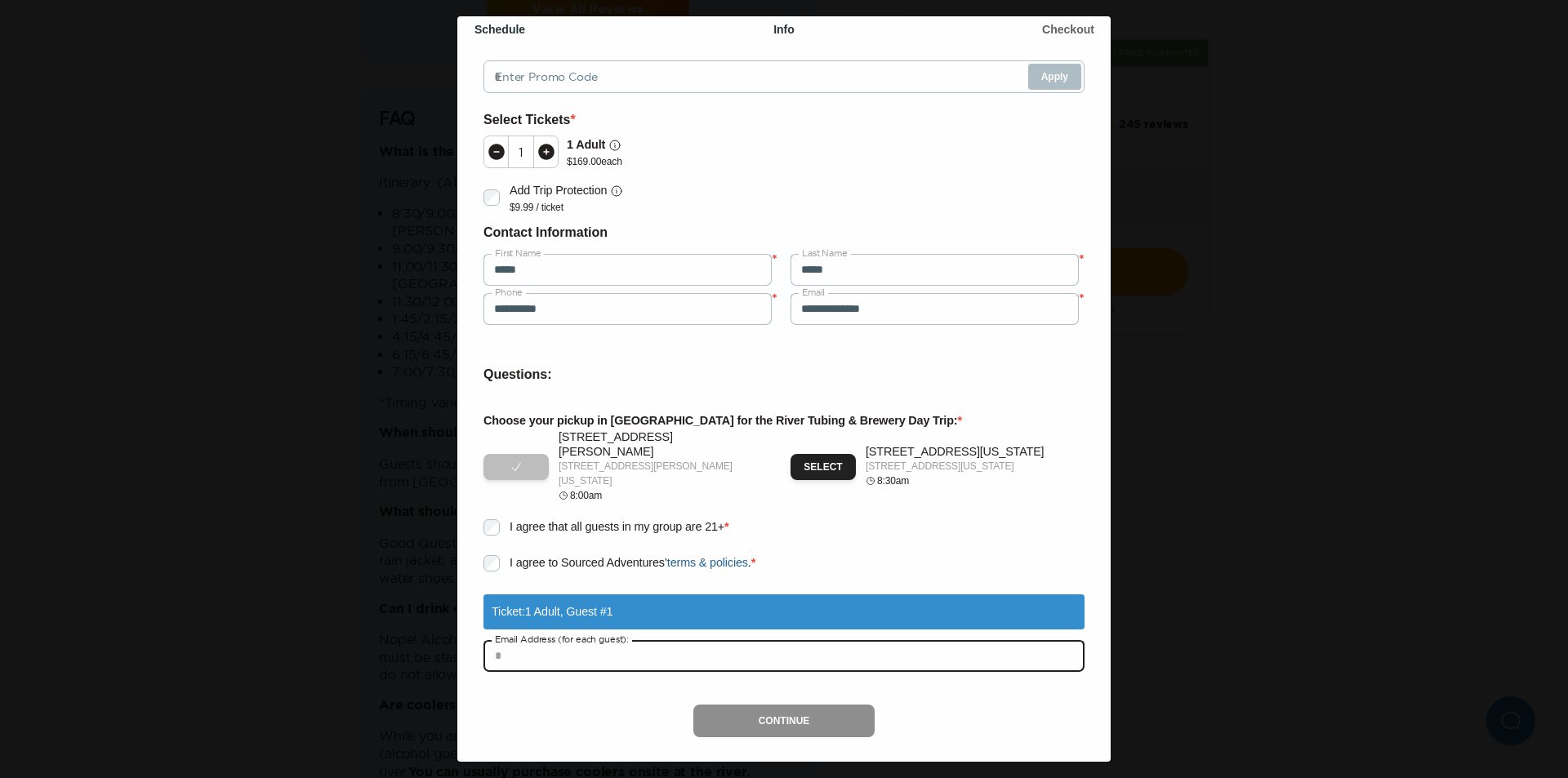
click at [578, 642] on input "text" at bounding box center [784, 656] width 601 height 33
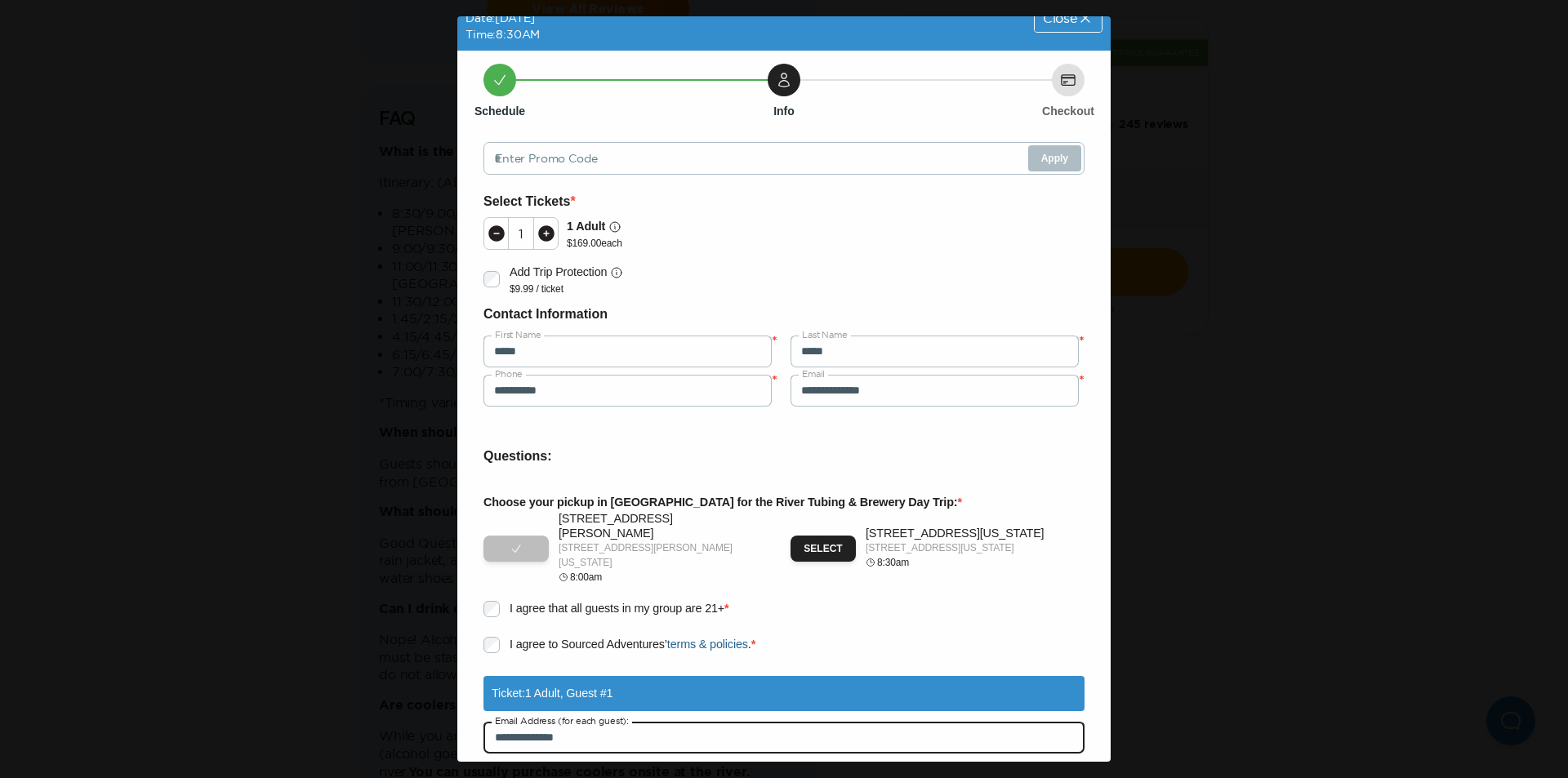
type input "**********"
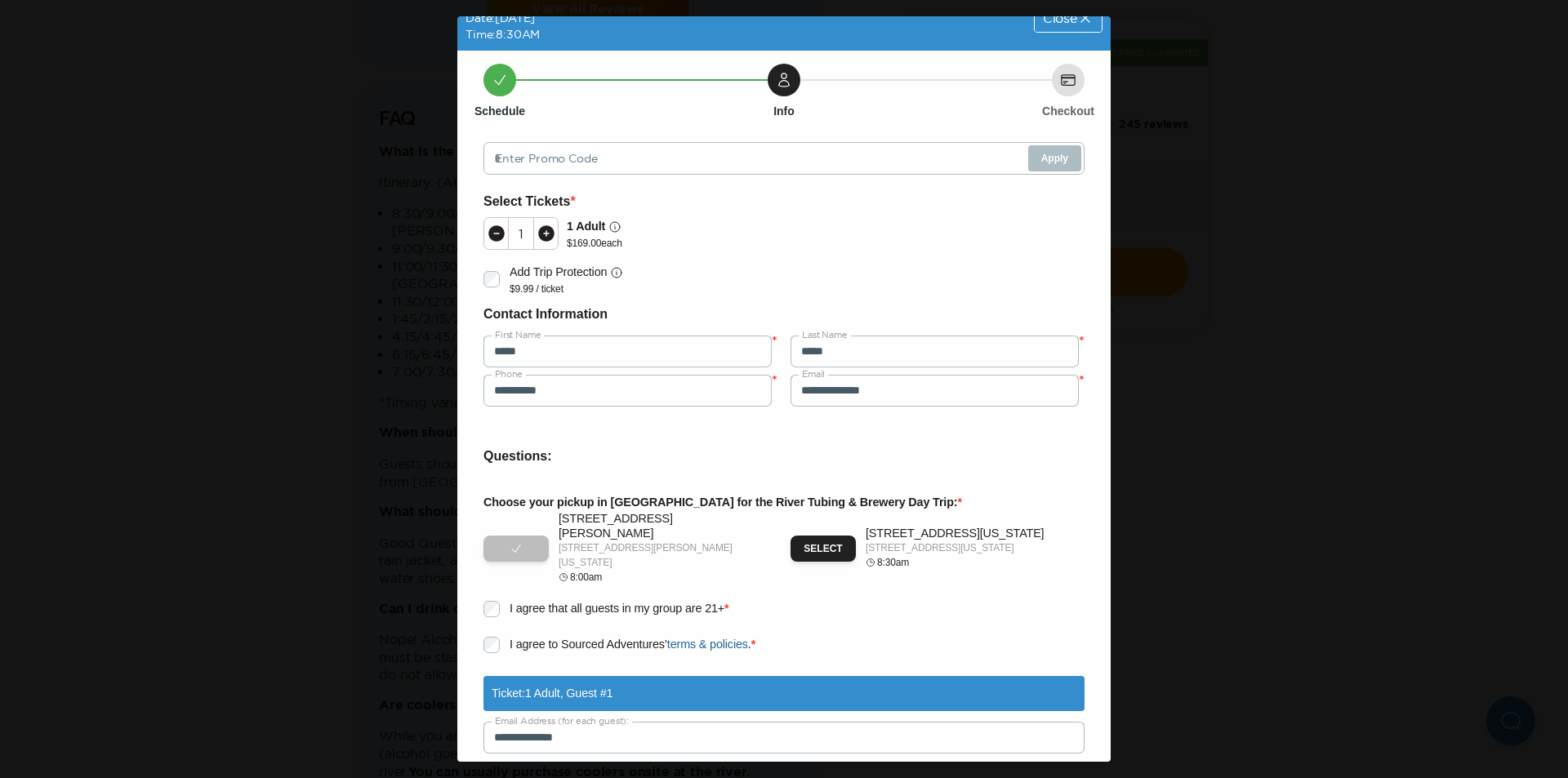
click at [544, 238] on icon at bounding box center [546, 233] width 16 height 16
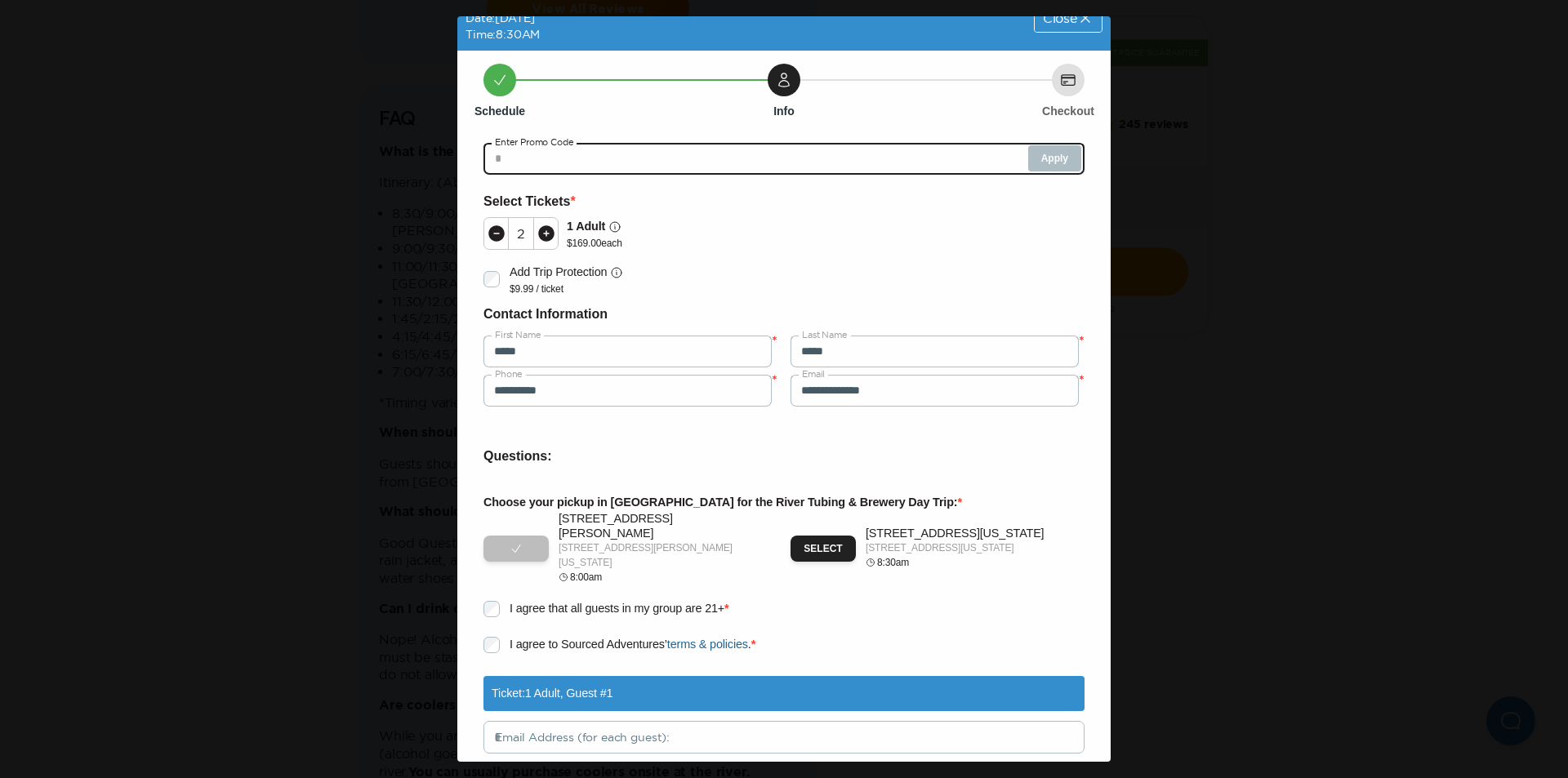
click at [571, 159] on input "text" at bounding box center [784, 159] width 601 height 33
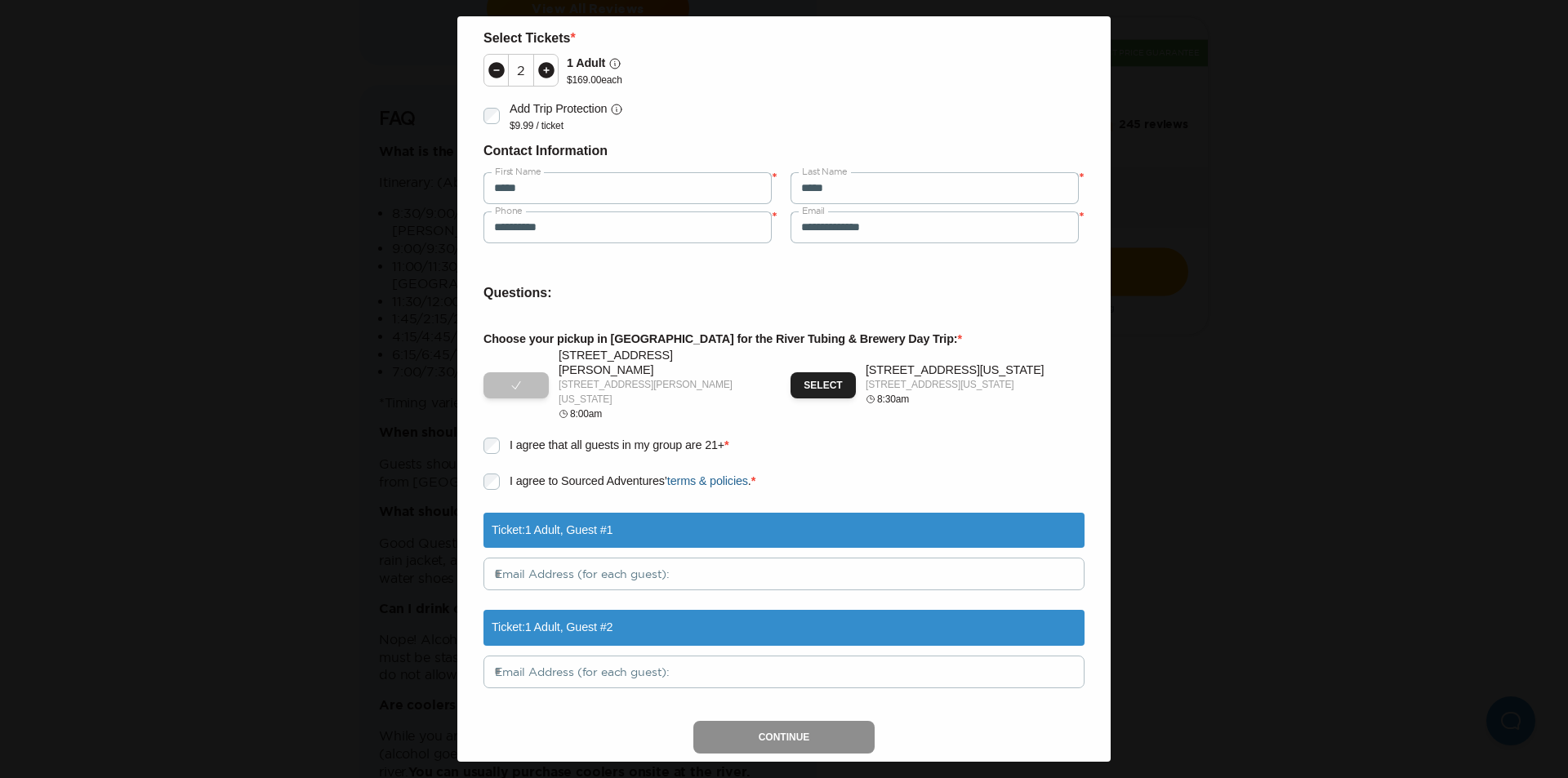
type input "********"
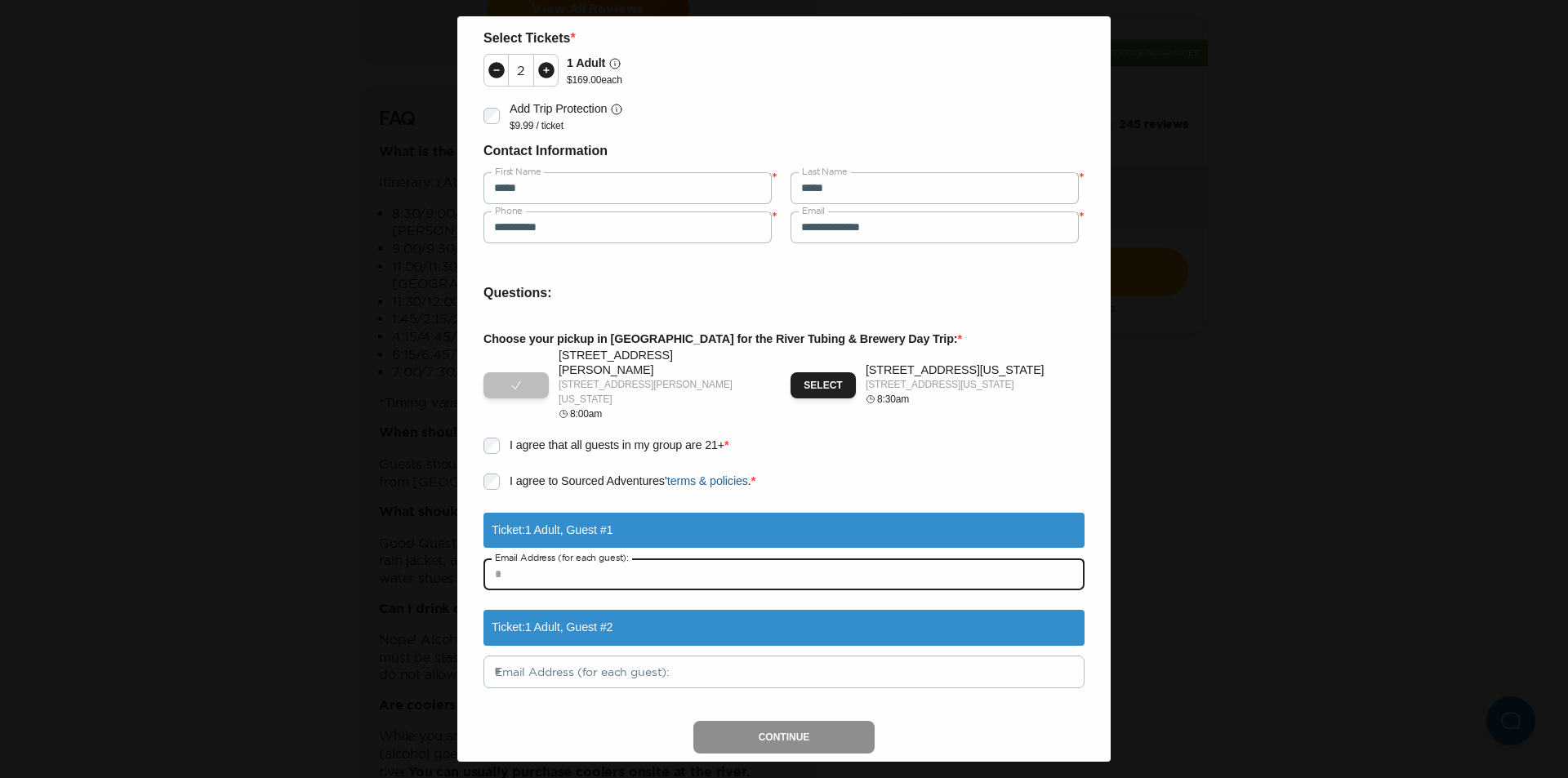
click at [678, 562] on input "text" at bounding box center [784, 574] width 601 height 33
type input "**********"
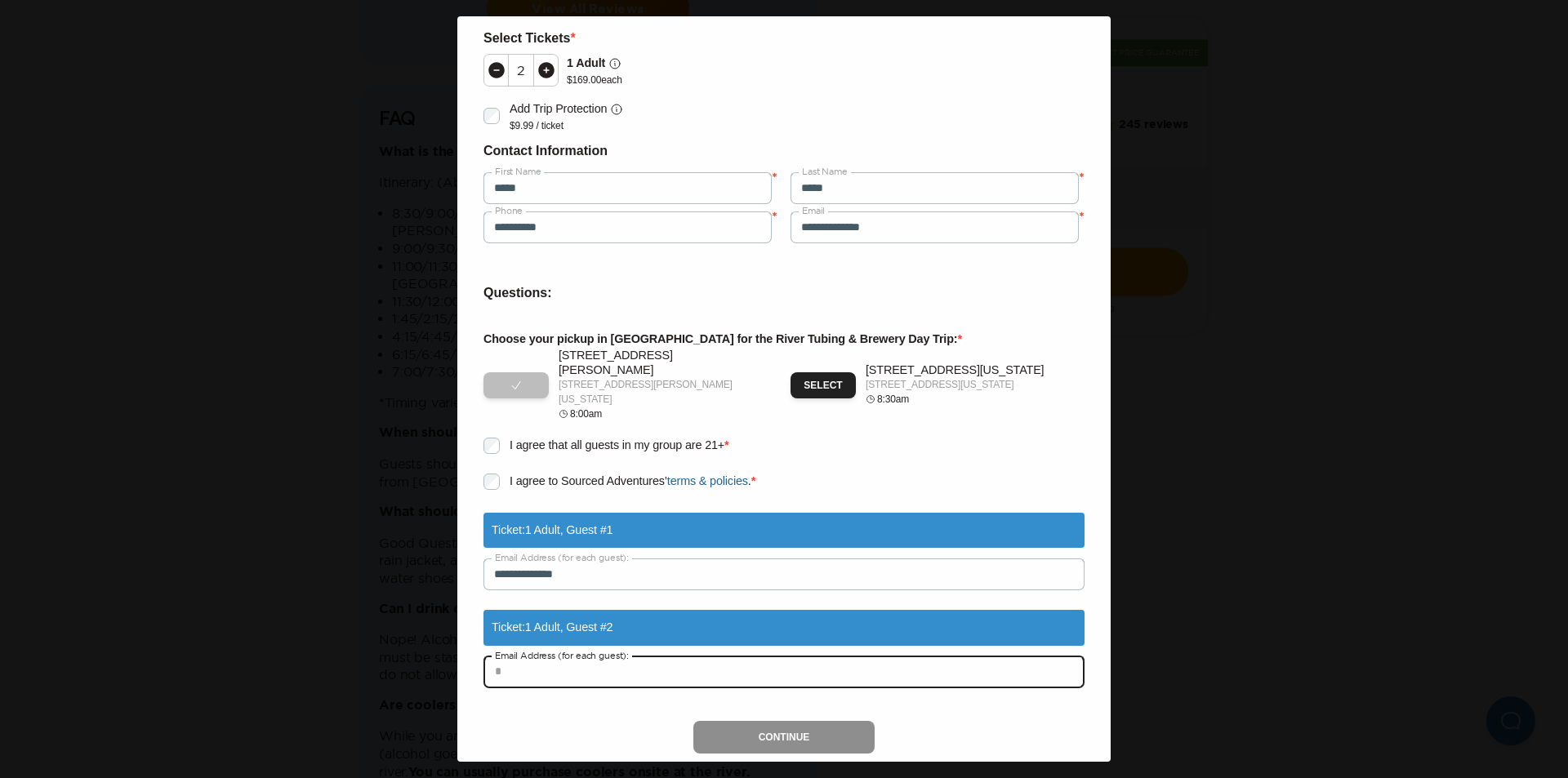
click at [693, 667] on input "text" at bounding box center [784, 673] width 601 height 33
type input "**********"
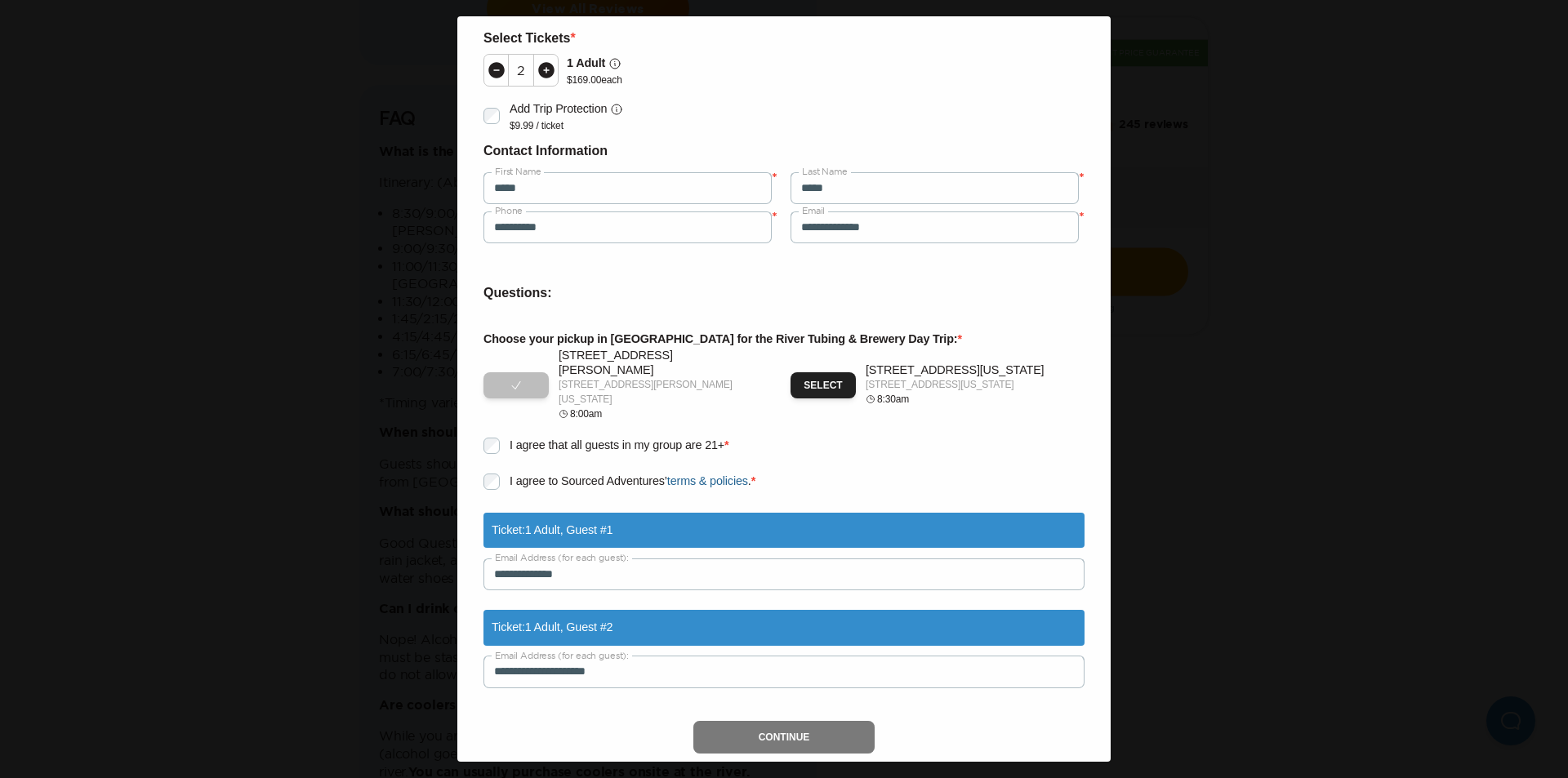
click at [727, 721] on button "Continue" at bounding box center [784, 737] width 182 height 33
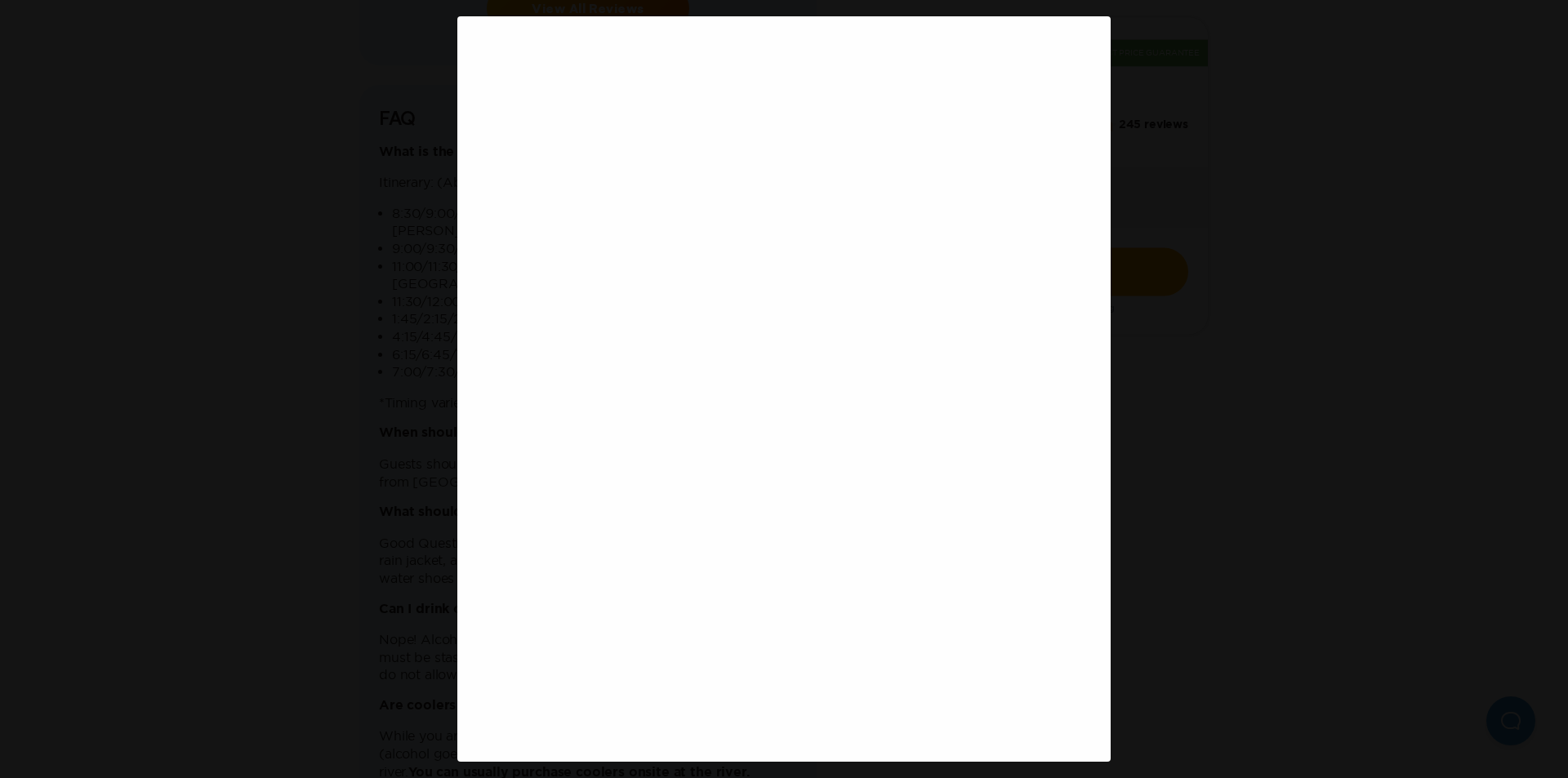
scroll to position [0, 0]
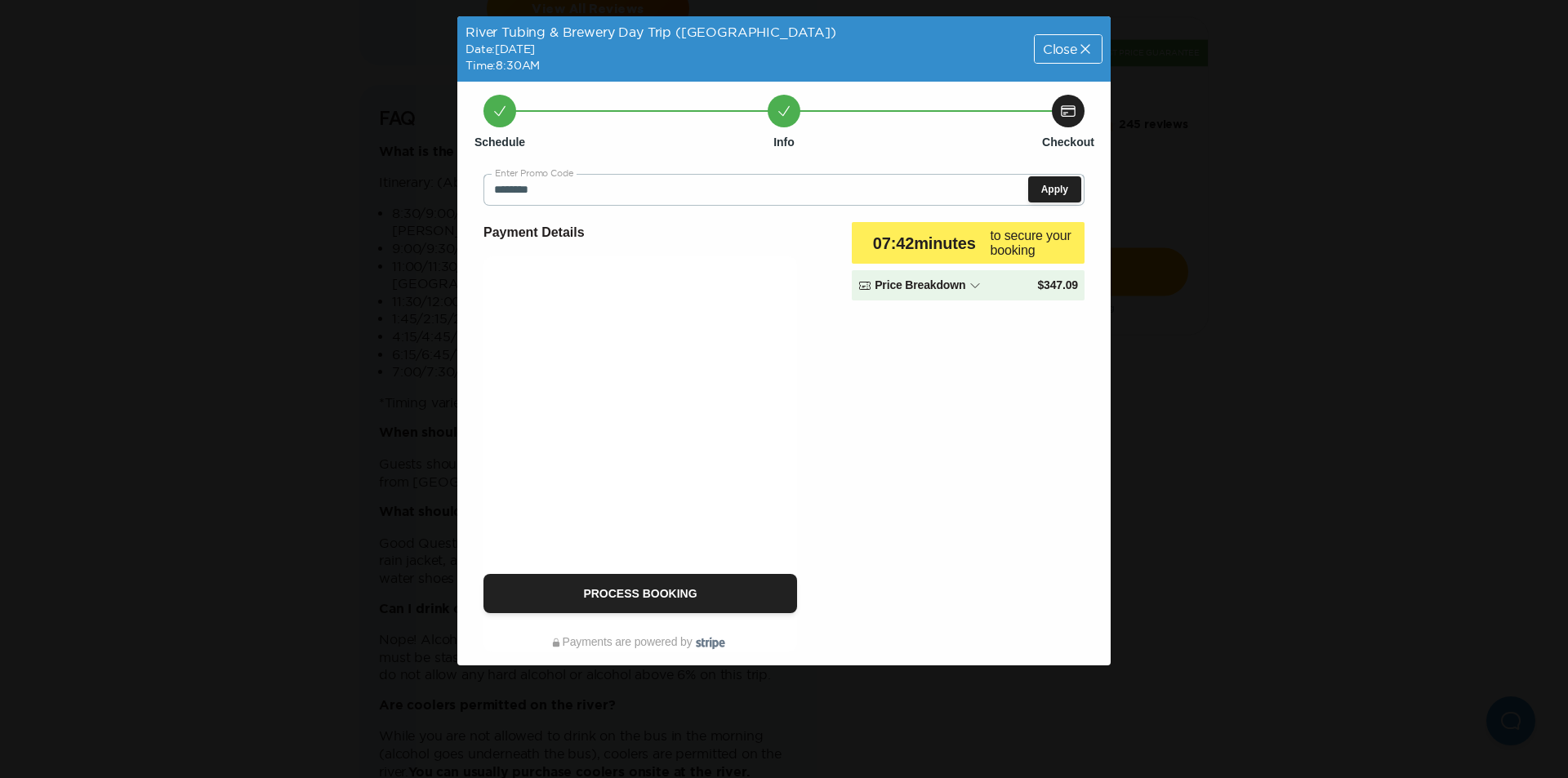
click at [971, 283] on icon at bounding box center [976, 286] width 14 height 14
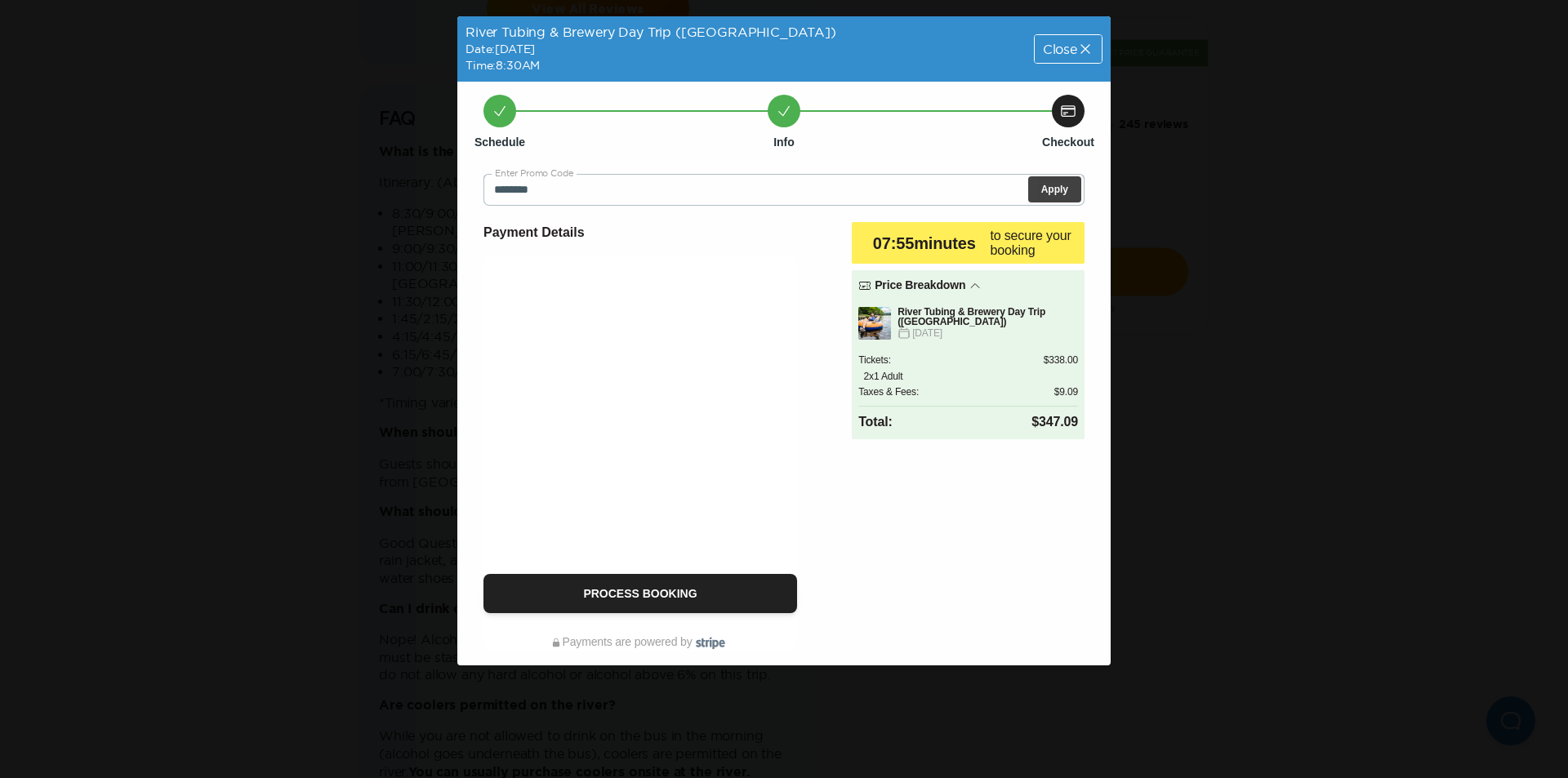
click at [1058, 182] on button "Apply" at bounding box center [1054, 189] width 53 height 26
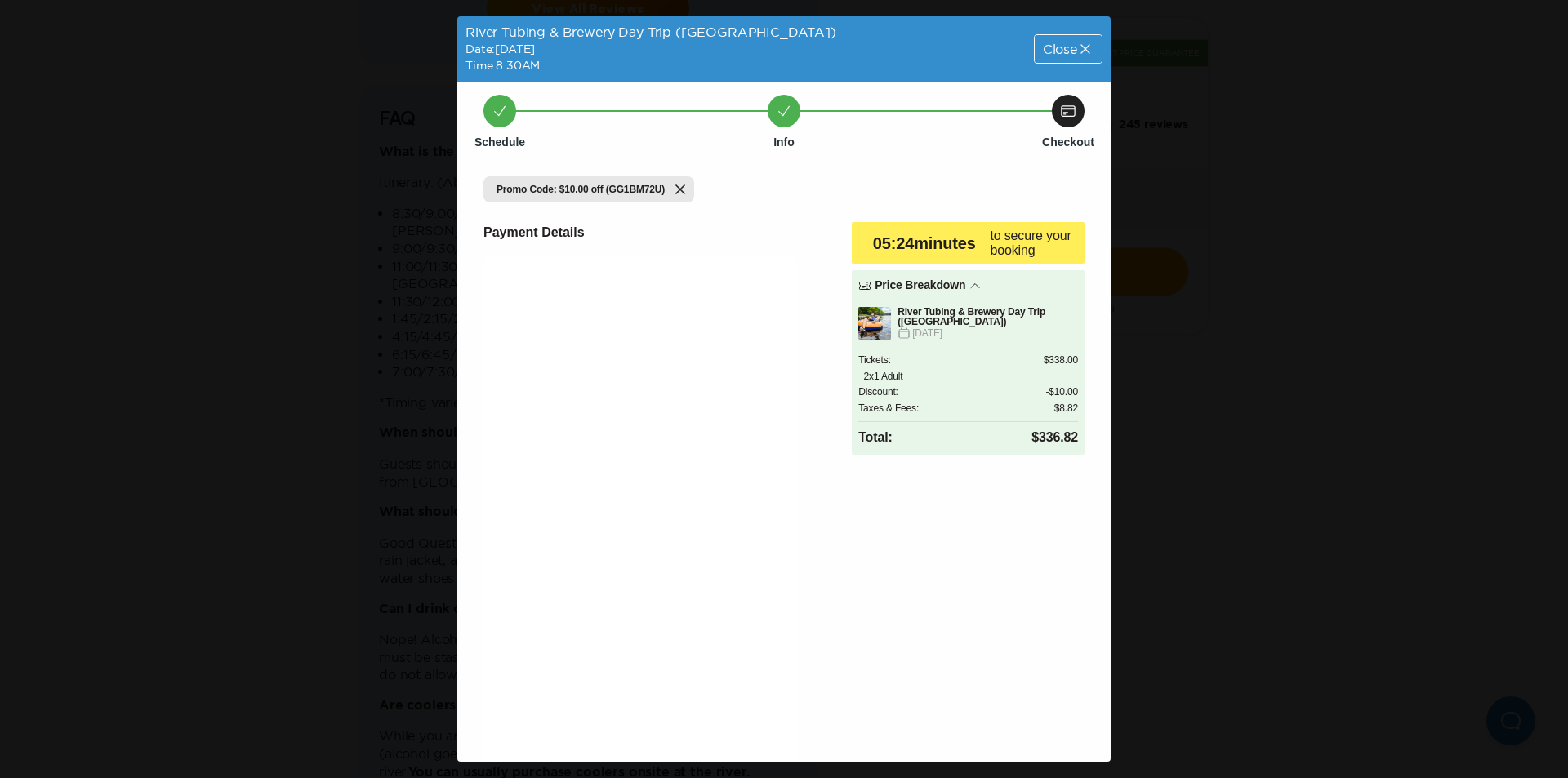
scroll to position [110, 0]
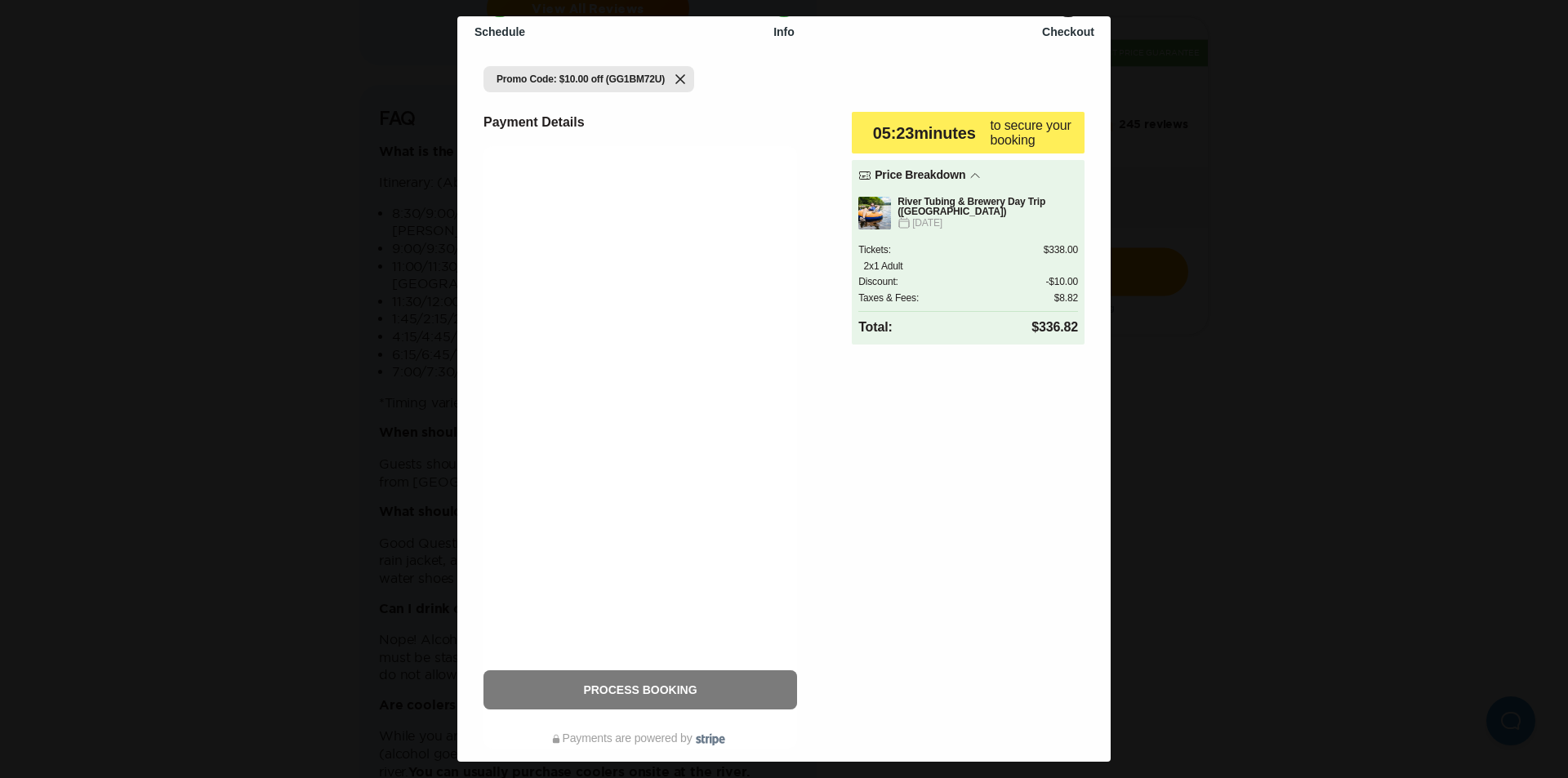
click at [577, 680] on button "Process Booking" at bounding box center [641, 690] width 314 height 40
